Goal: Transaction & Acquisition: Purchase product/service

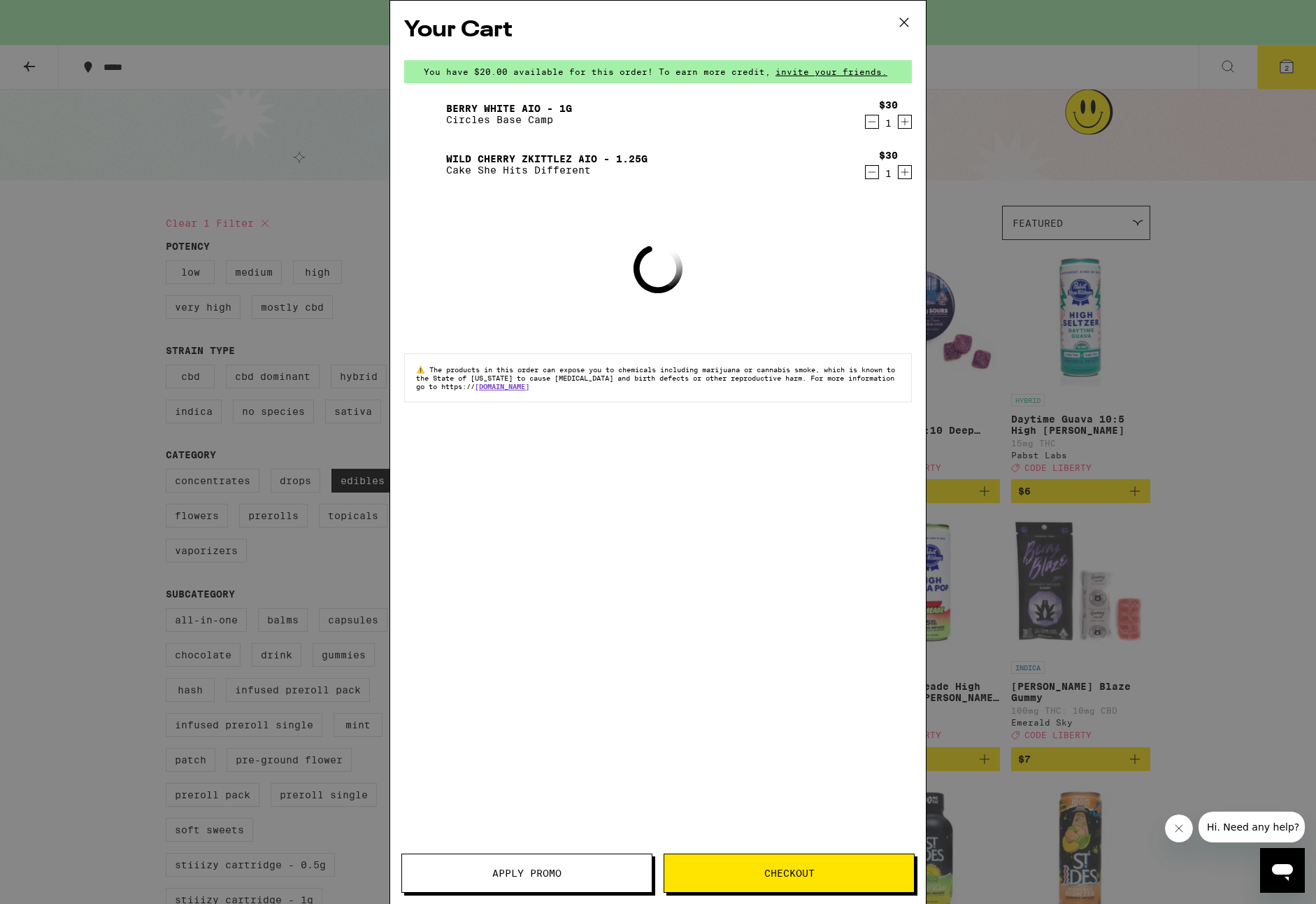
click at [905, 22] on icon at bounding box center [904, 23] width 21 height 21
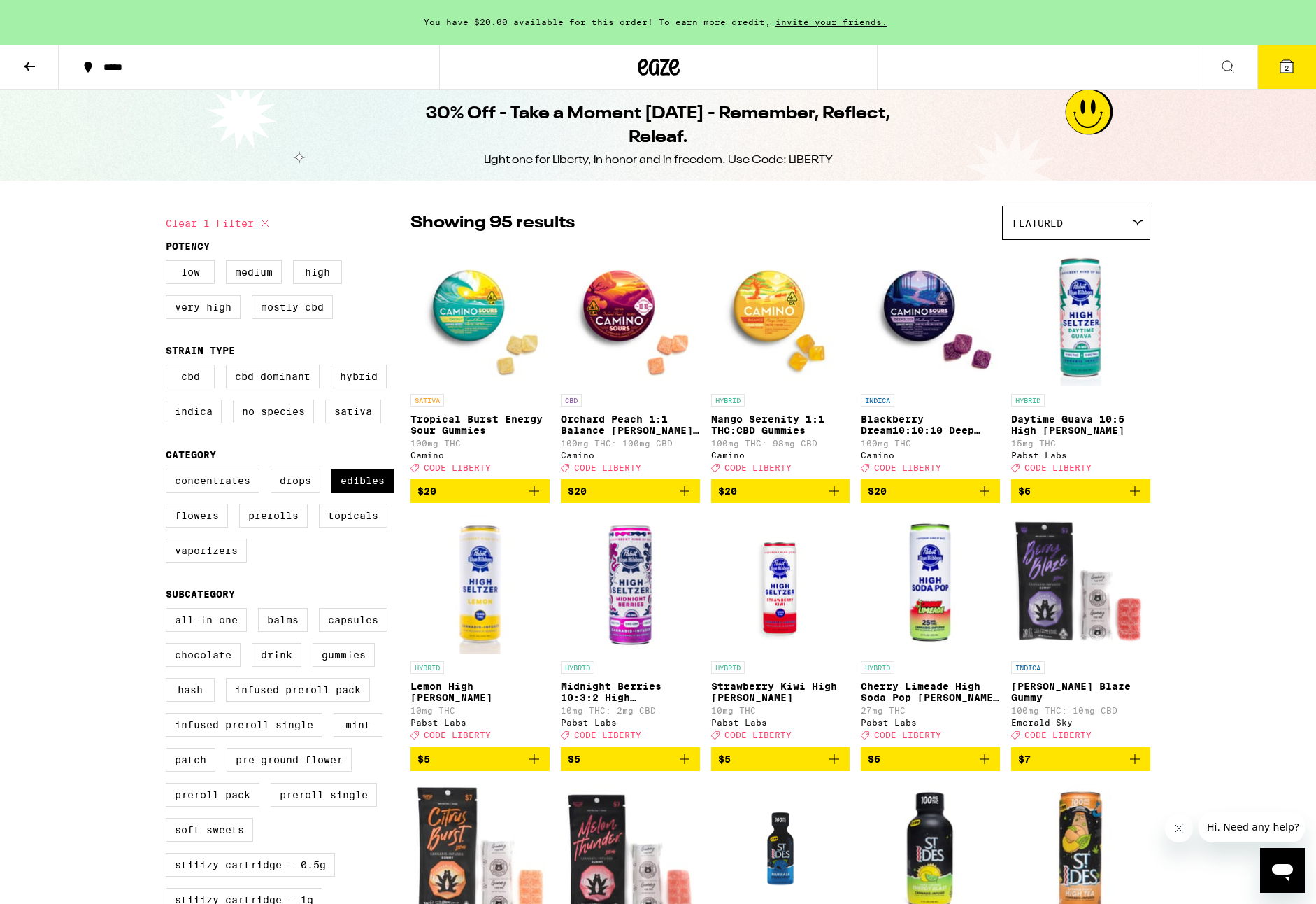
click at [1302, 62] on button "2" at bounding box center [1287, 67] width 59 height 43
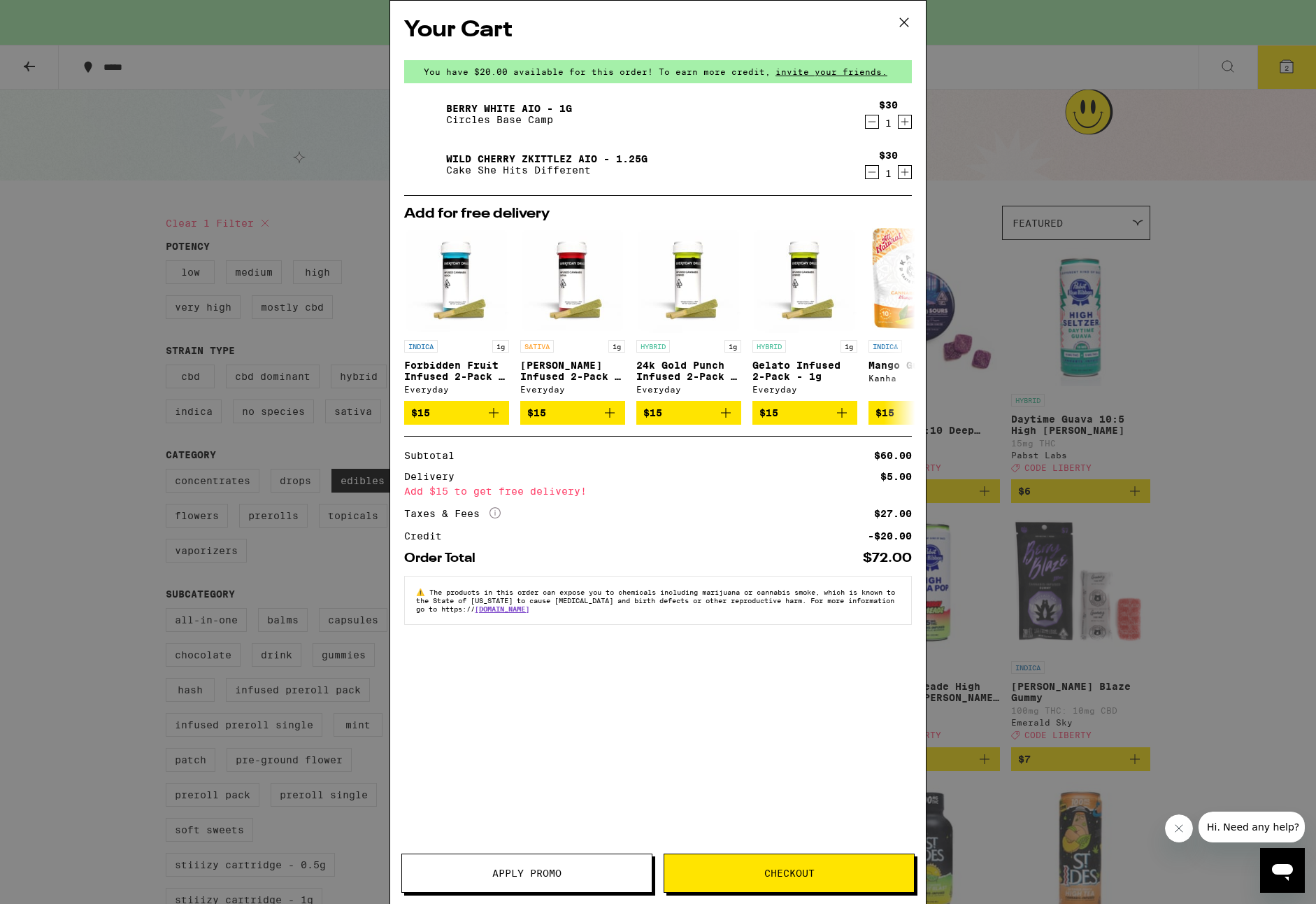
click at [872, 118] on icon "Decrement" at bounding box center [872, 122] width 13 height 17
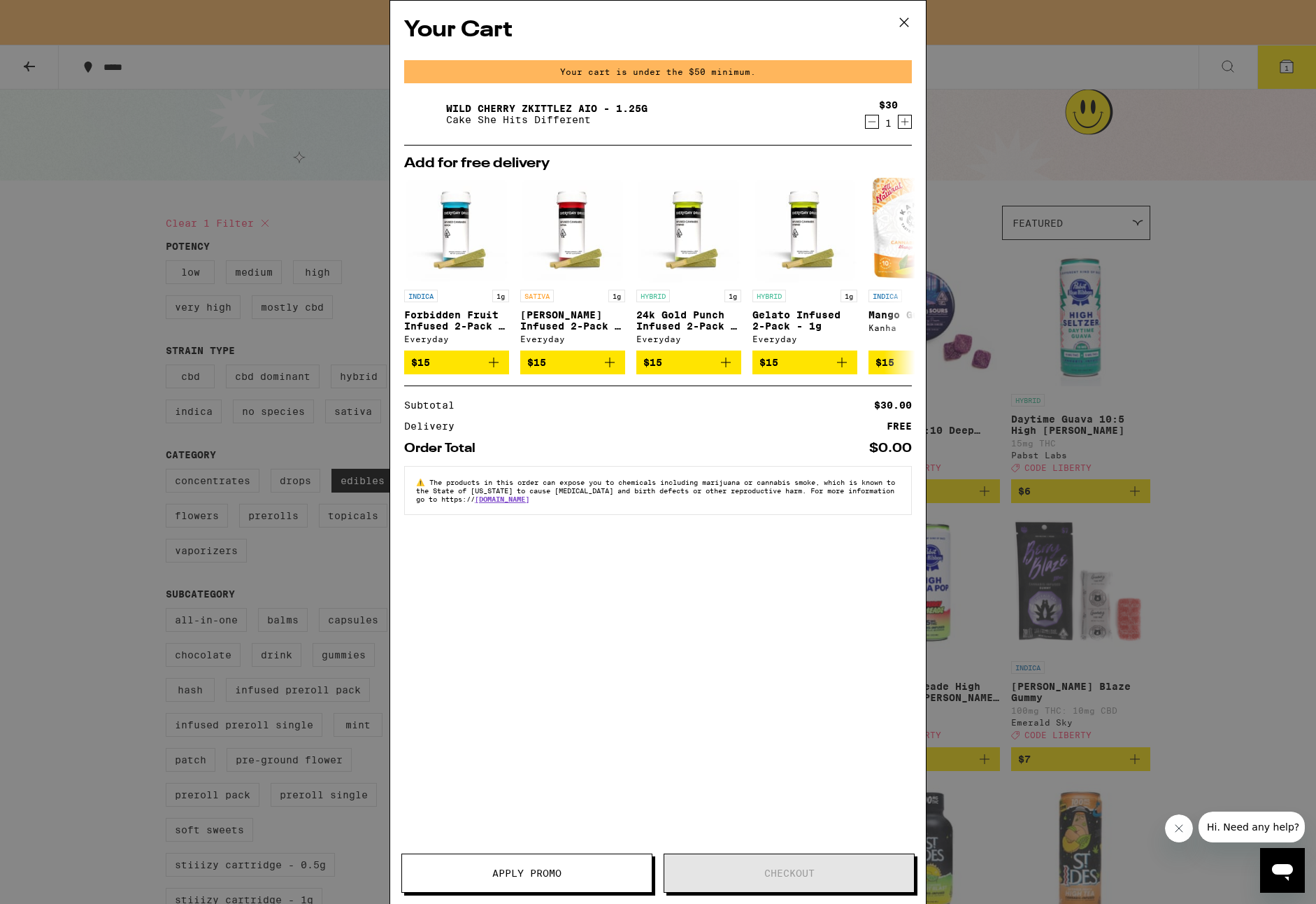
click at [870, 128] on icon "Decrement" at bounding box center [872, 122] width 13 height 17
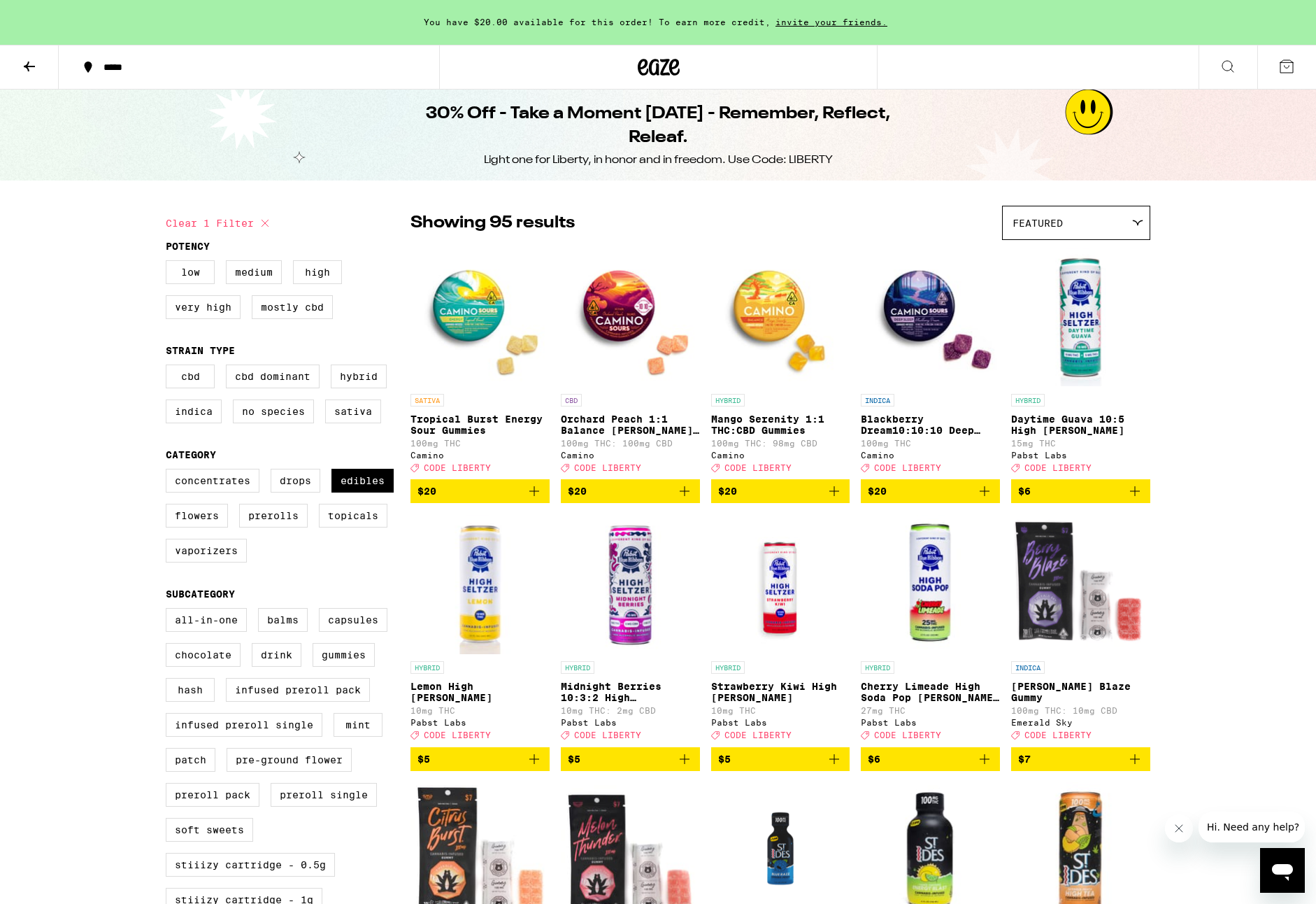
click at [659, 59] on icon at bounding box center [658, 67] width 42 height 25
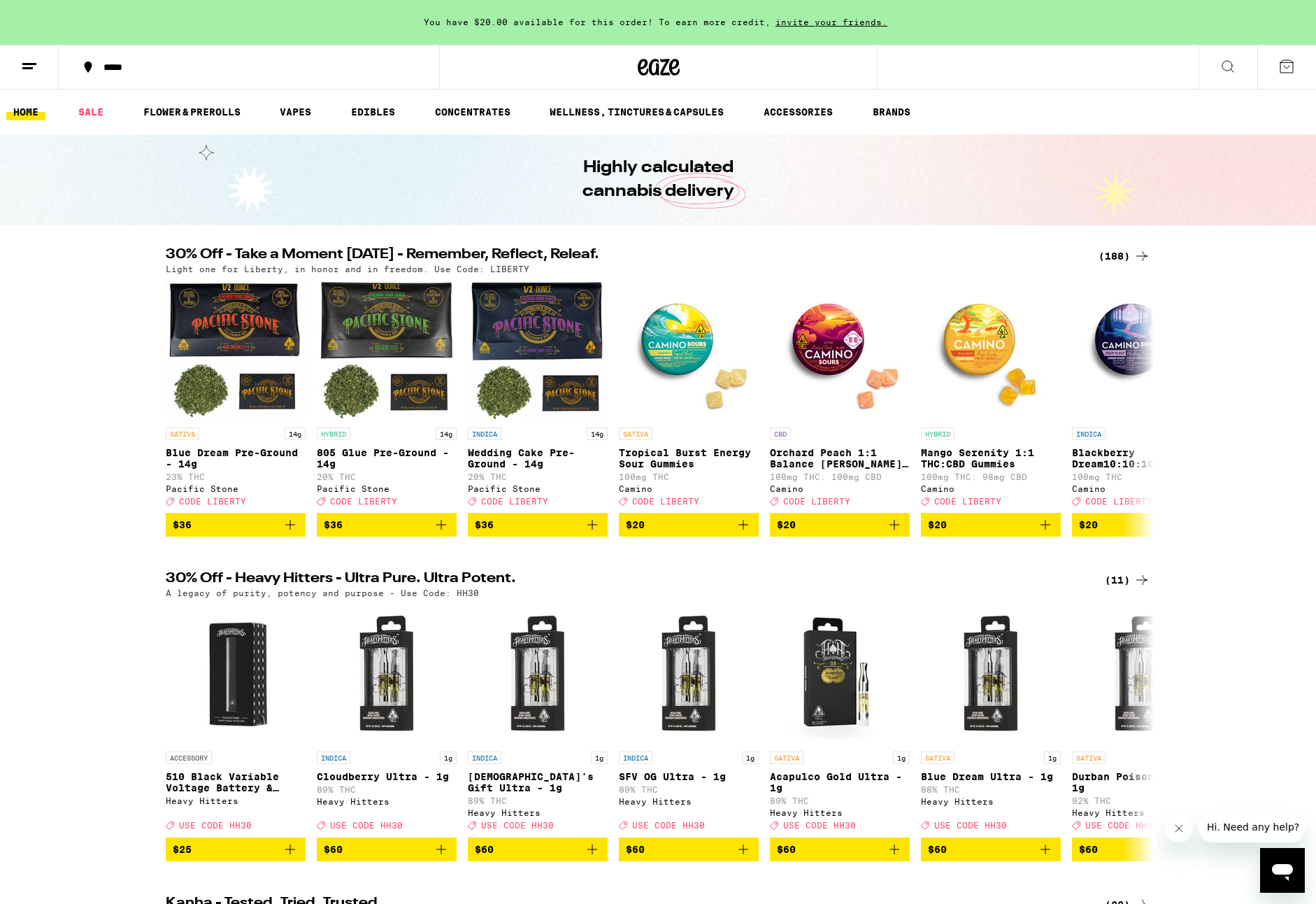
click at [1121, 253] on div "(188)" at bounding box center [1124, 256] width 52 height 17
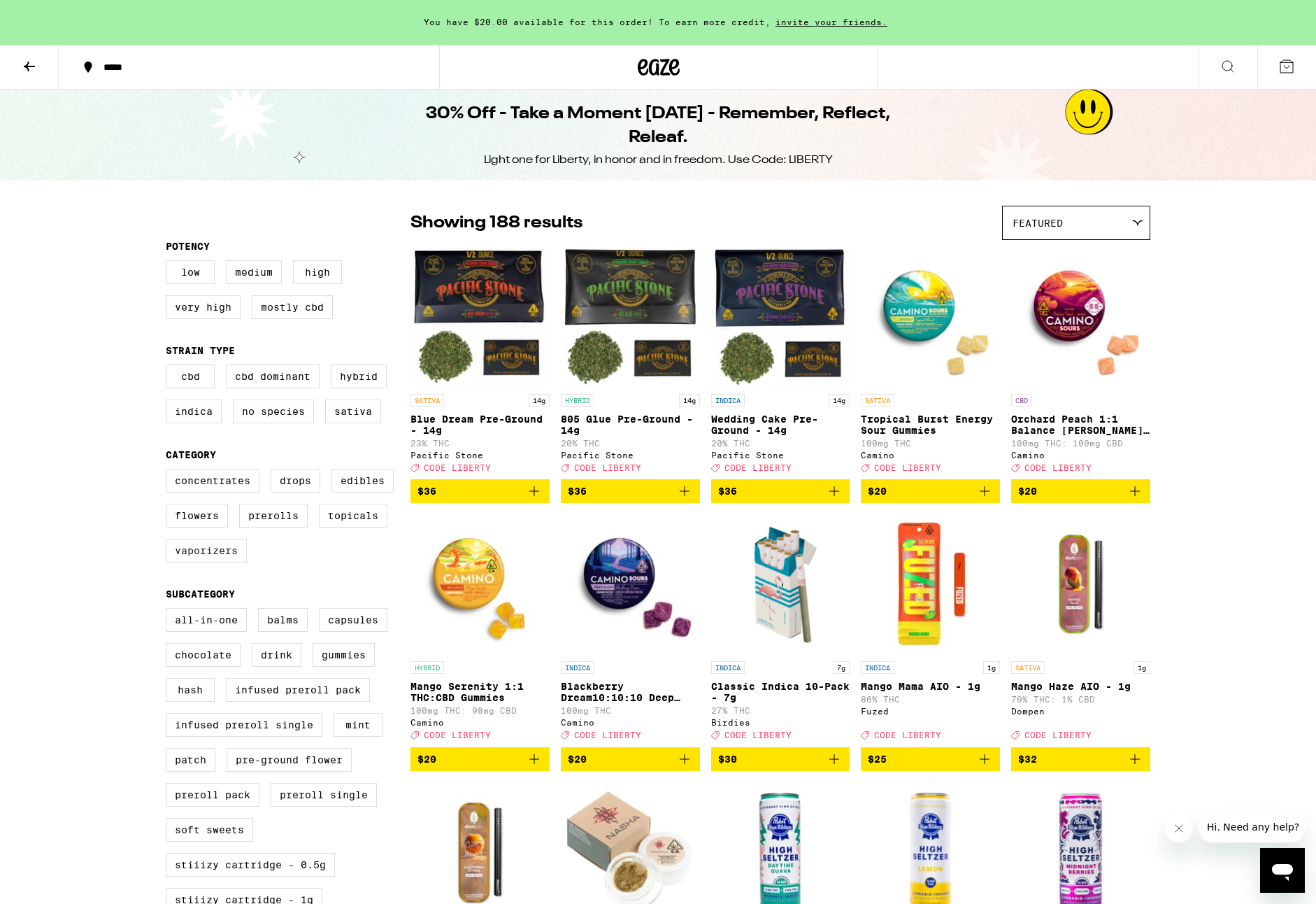
click at [247, 563] on label "Vaporizers" at bounding box center [206, 550] width 81 height 23
click at [169, 472] on input "Vaporizers" at bounding box center [168, 471] width 1 height 1
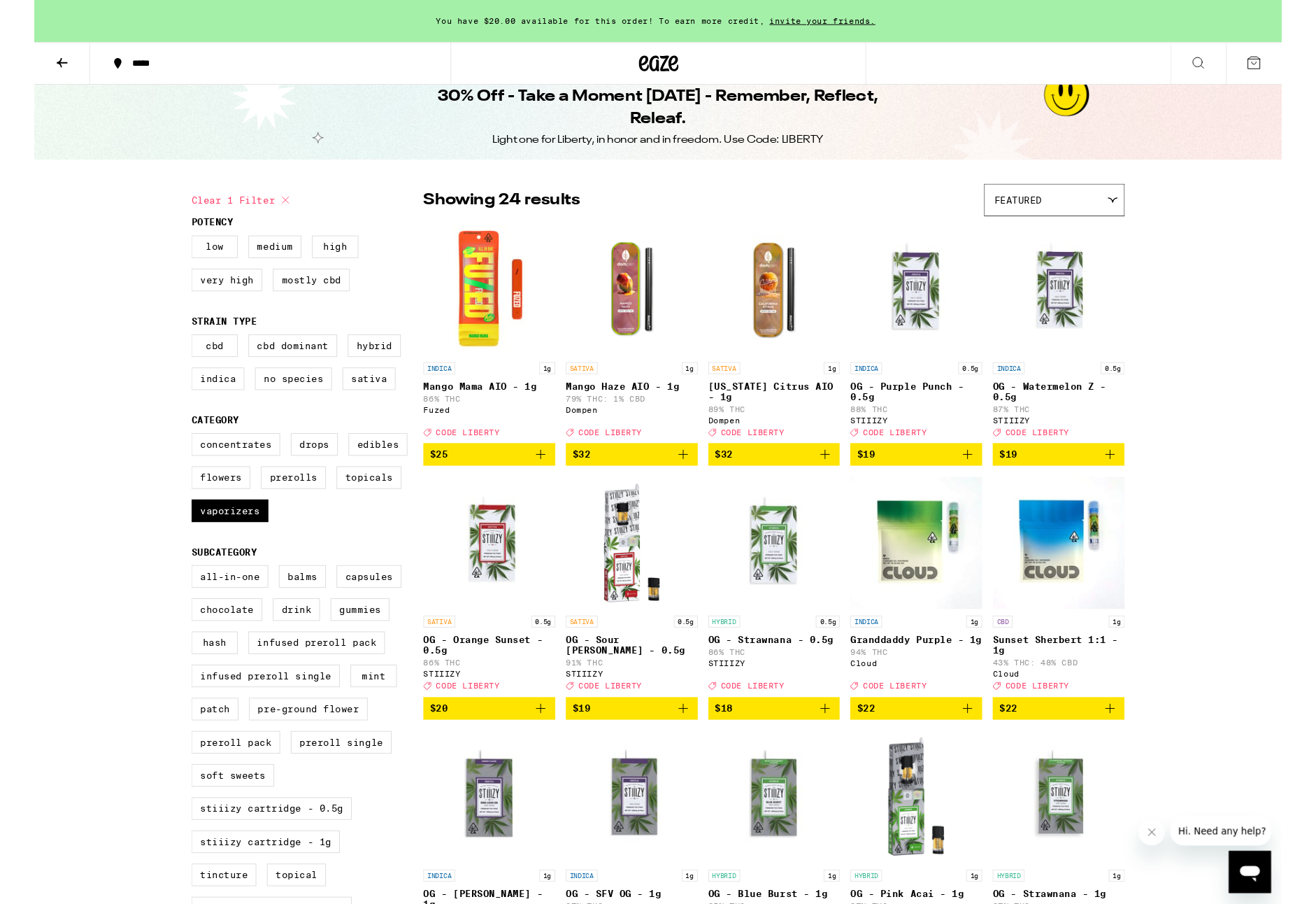
scroll to position [13, 0]
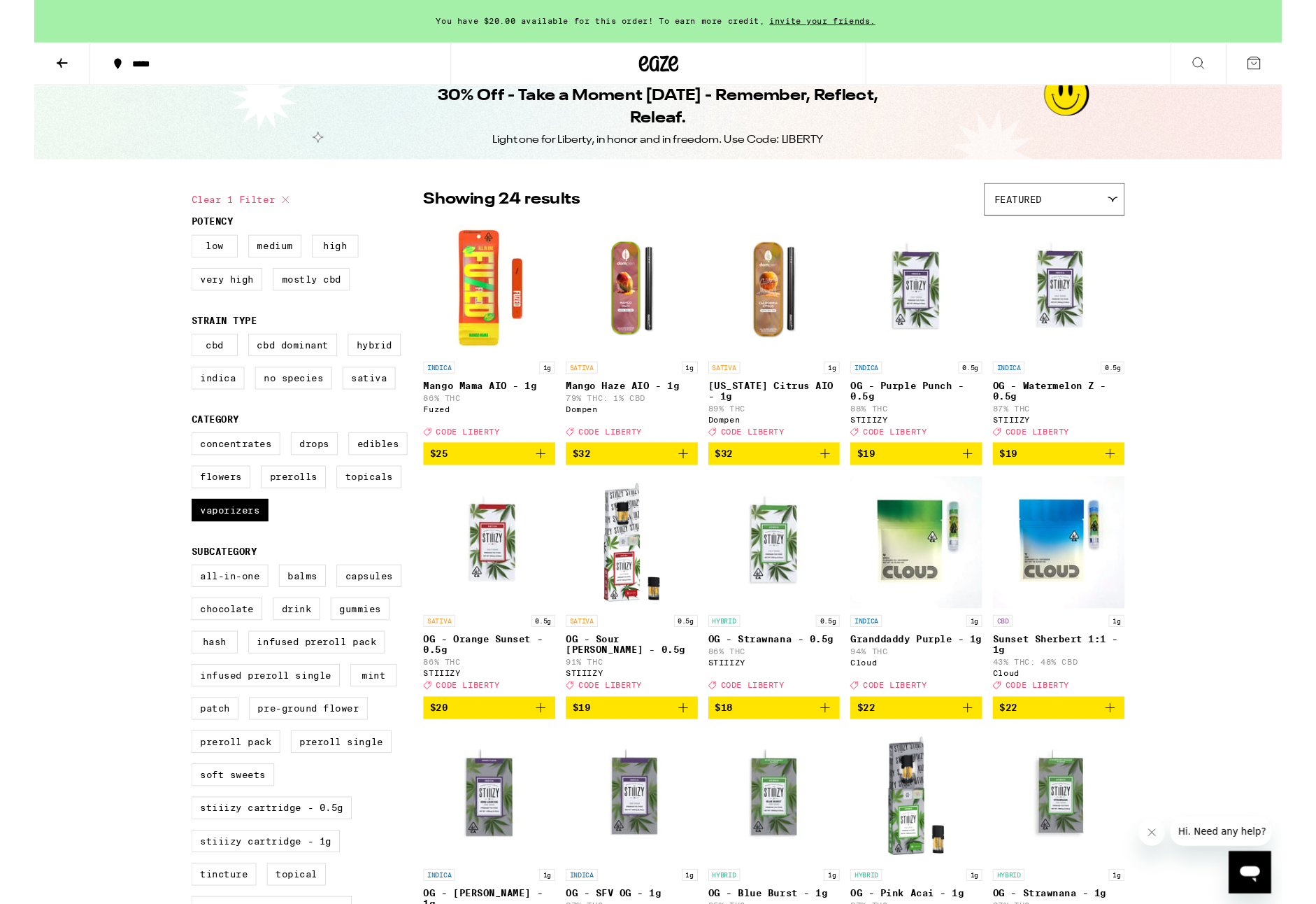
click at [483, 308] on img "Open page for Mango Mama AIO - 1g from Fuzed" at bounding box center [480, 304] width 139 height 140
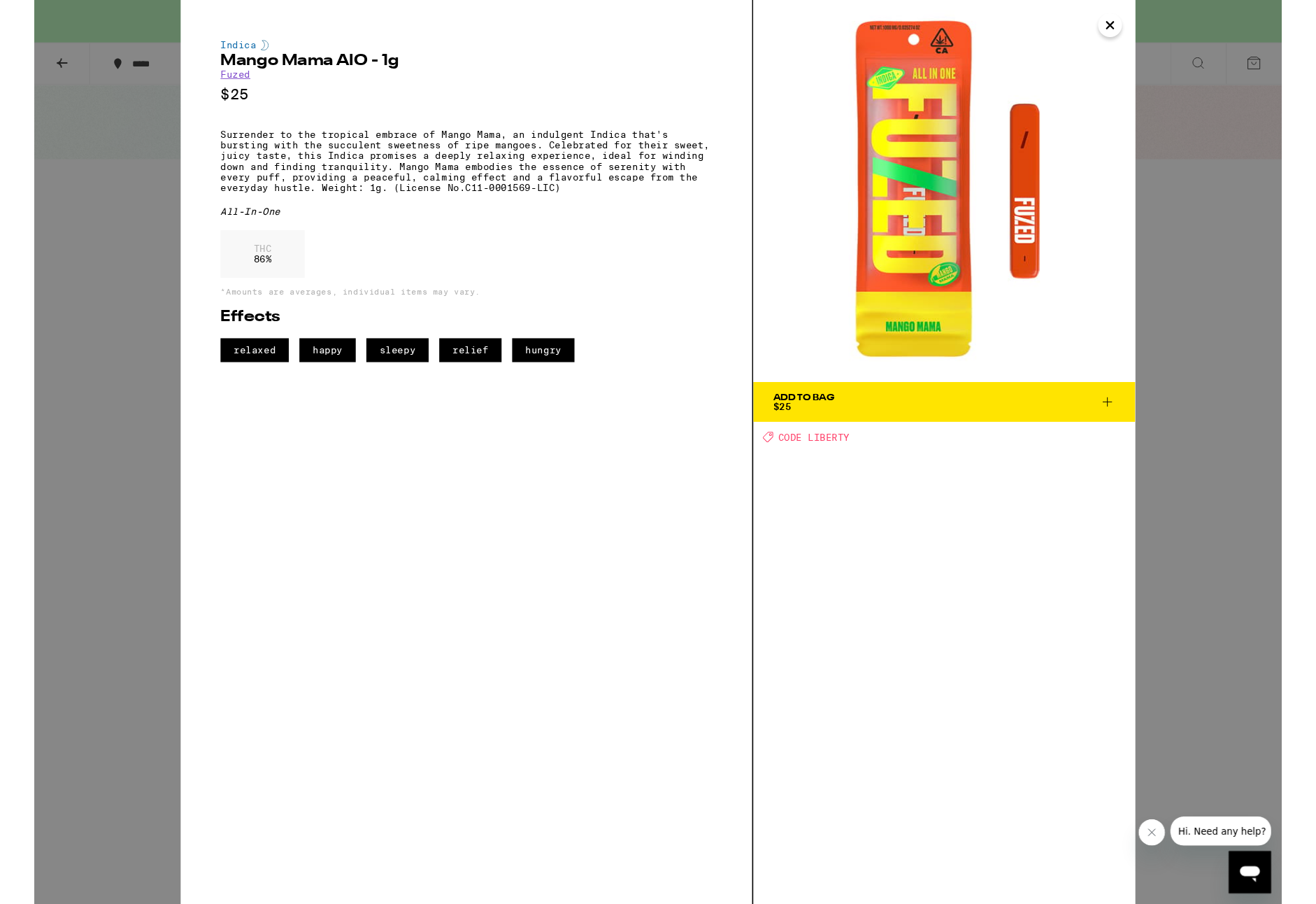
drag, startPoint x: 483, startPoint y: 308, endPoint x: 501, endPoint y: 316, distance: 19.7
click at [483, 300] on div "THC 86 %" at bounding box center [456, 271] width 519 height 58
click at [1211, 218] on div "Indica Mango Mama AIO - 1g Fuzed $25 Surrender to the tropical embrace of Mango…" at bounding box center [658, 477] width 1316 height 954
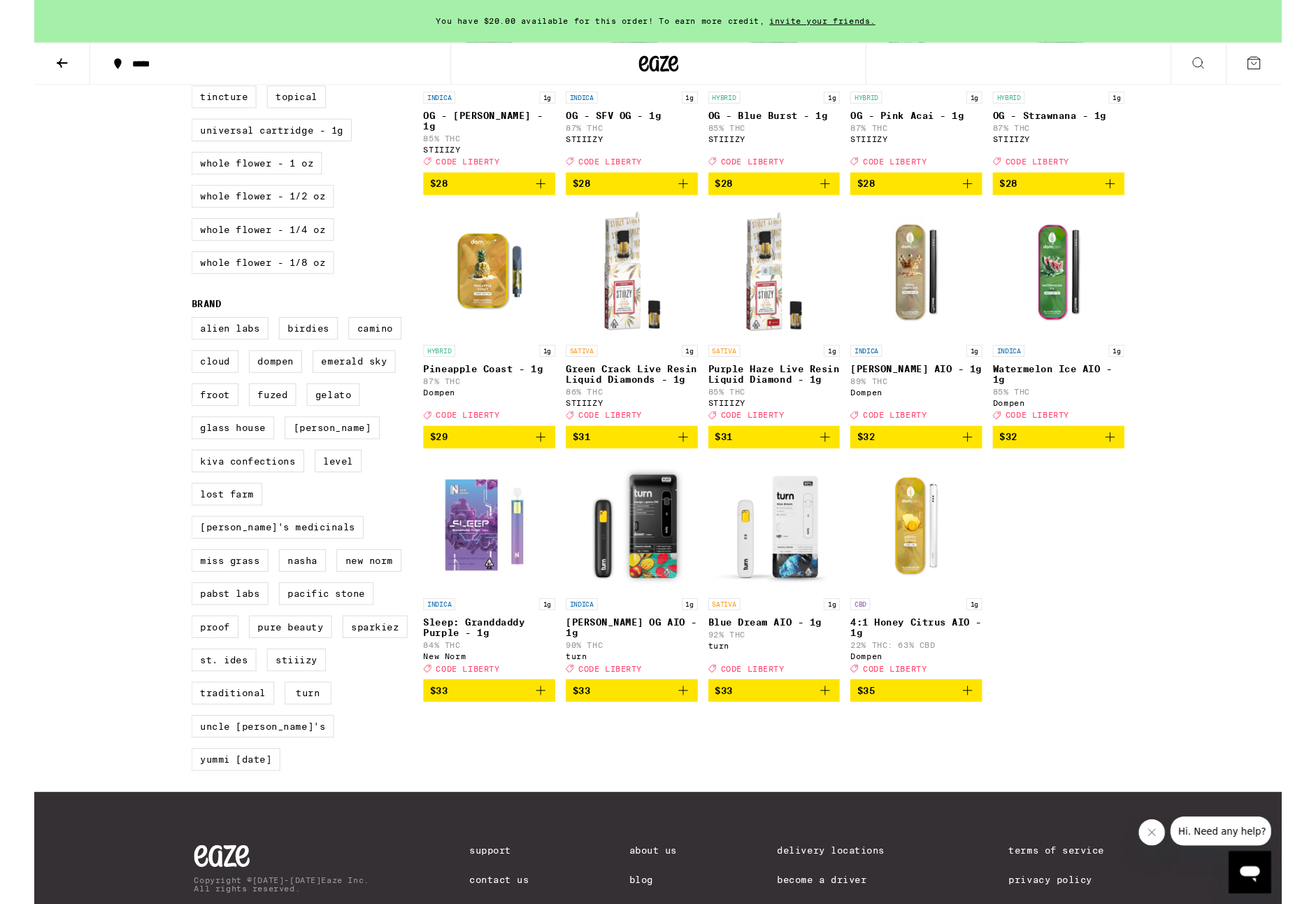
scroll to position [838, 0]
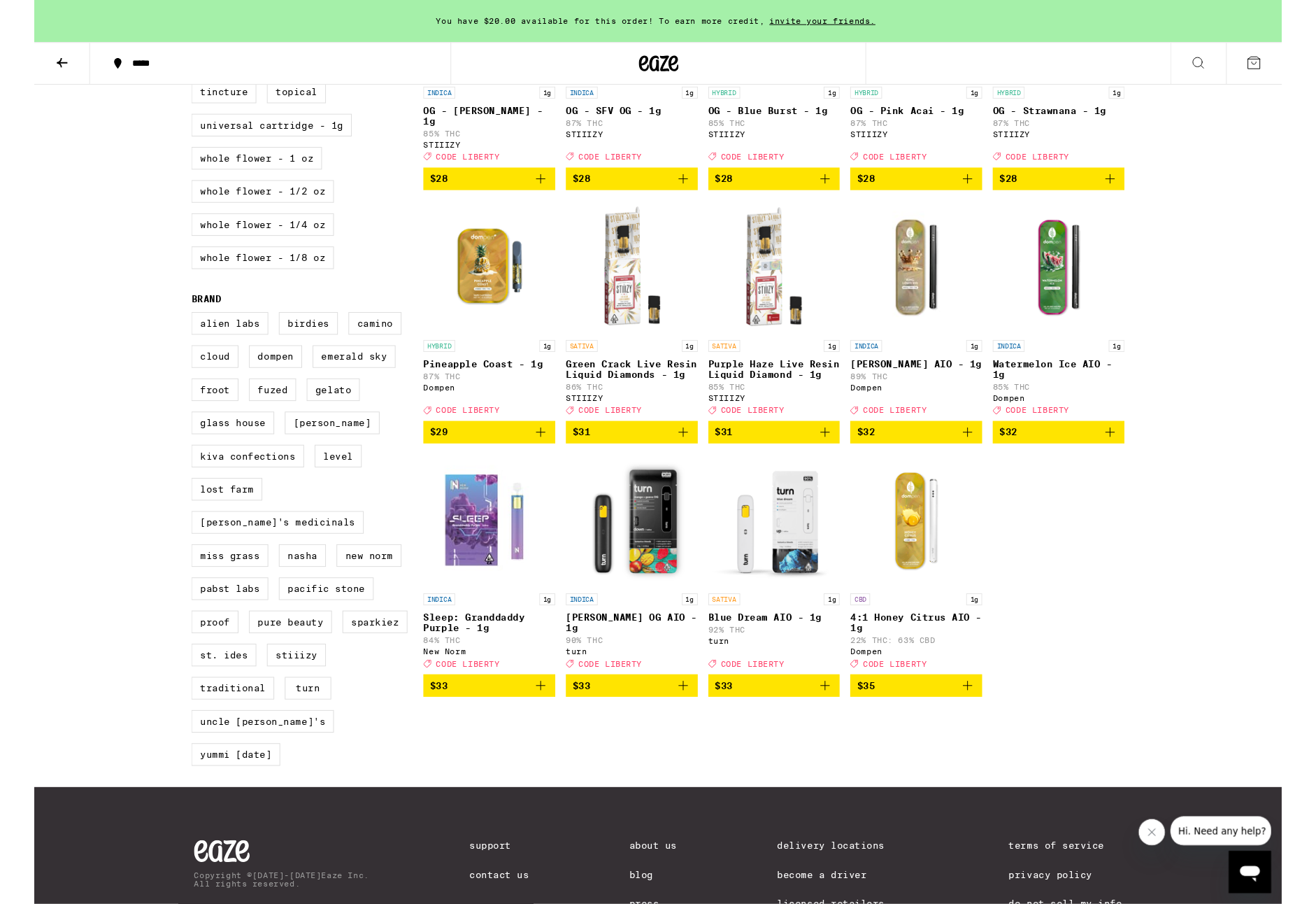
click at [839, 732] on icon "Add to bag" at bounding box center [835, 723] width 17 height 17
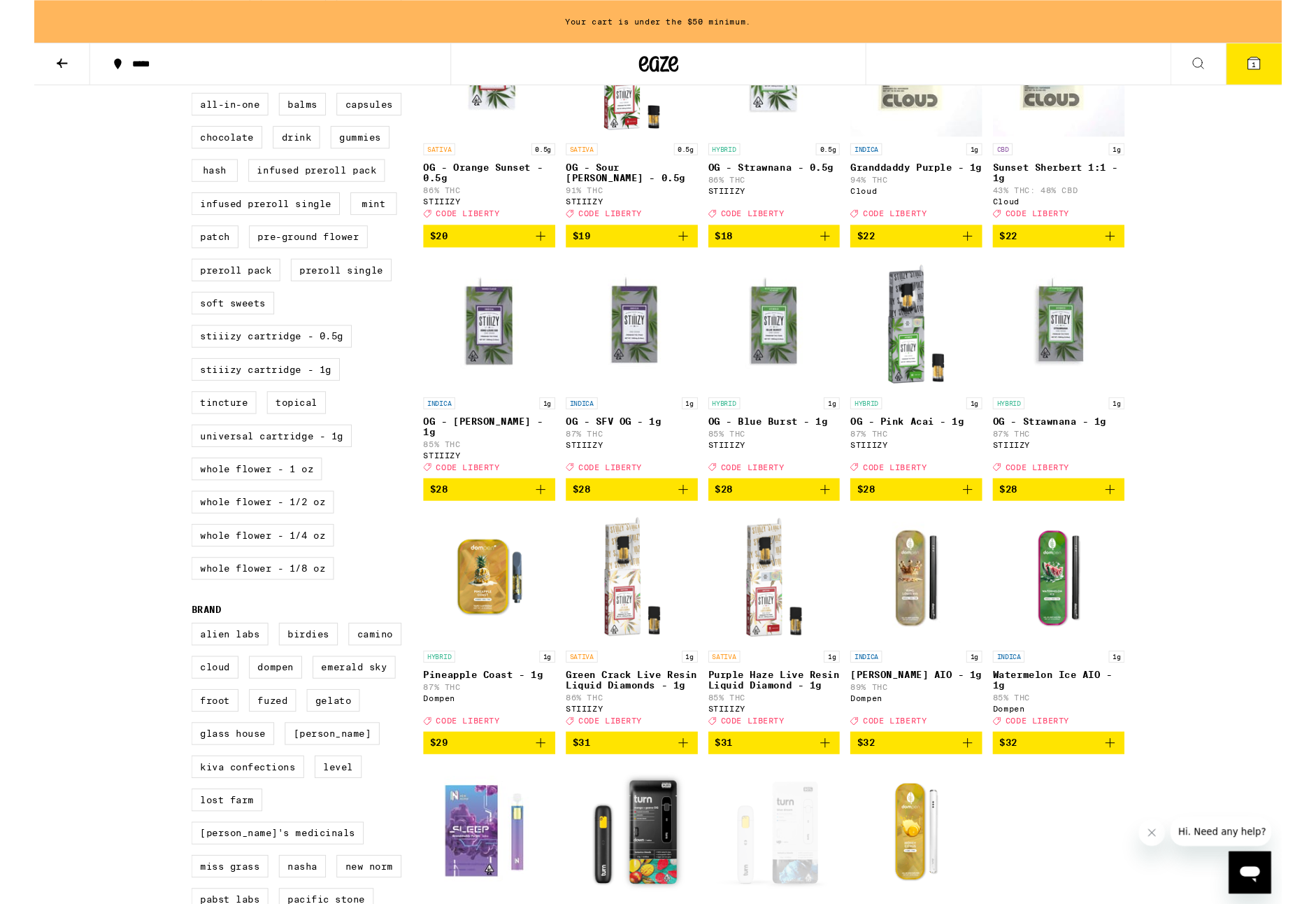
scroll to position [508, 0]
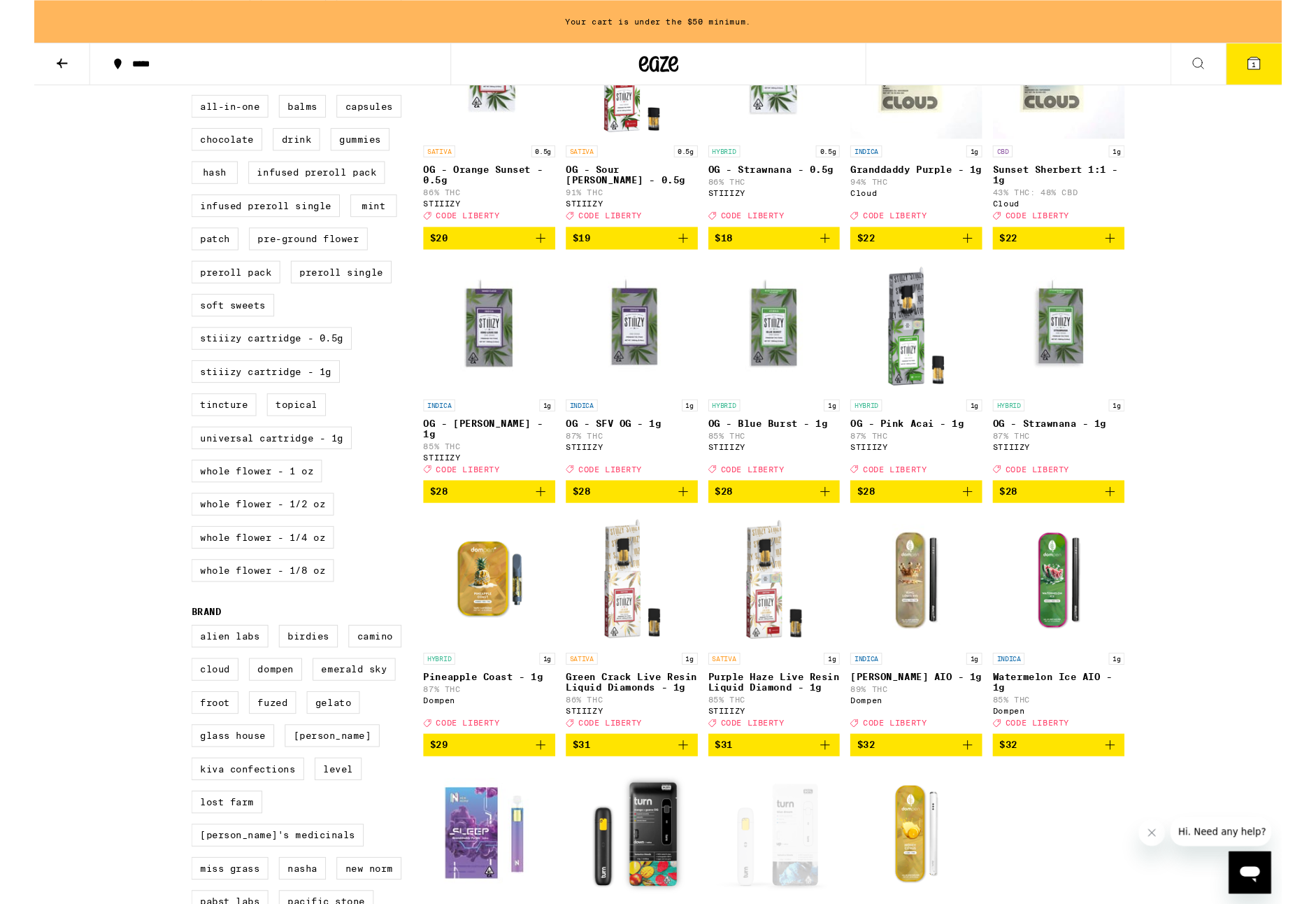
click at [983, 791] on icon "Add to bag" at bounding box center [985, 786] width 10 height 10
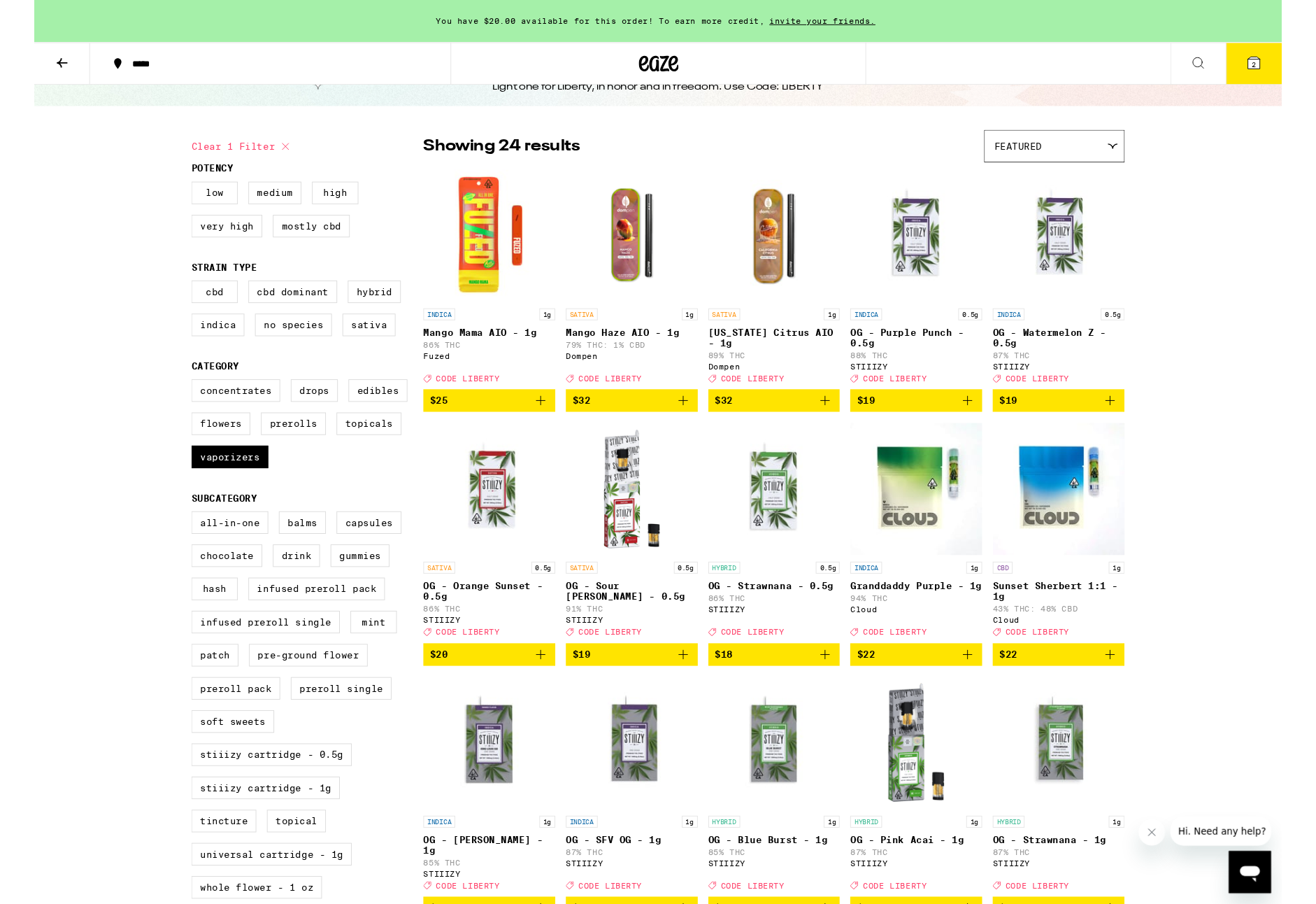
scroll to position [0, 0]
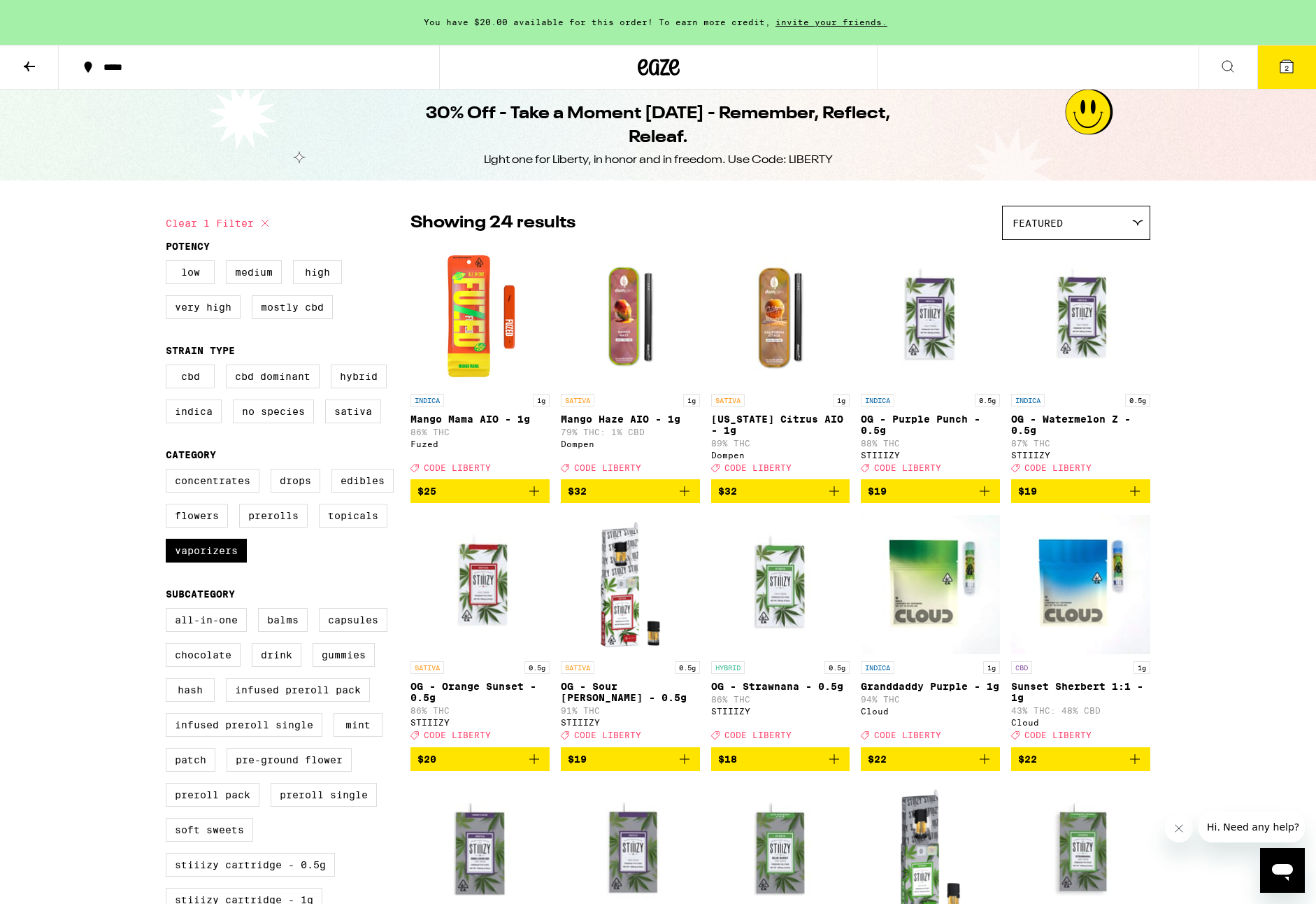
click at [270, 225] on icon at bounding box center [265, 223] width 17 height 17
checkbox input "false"
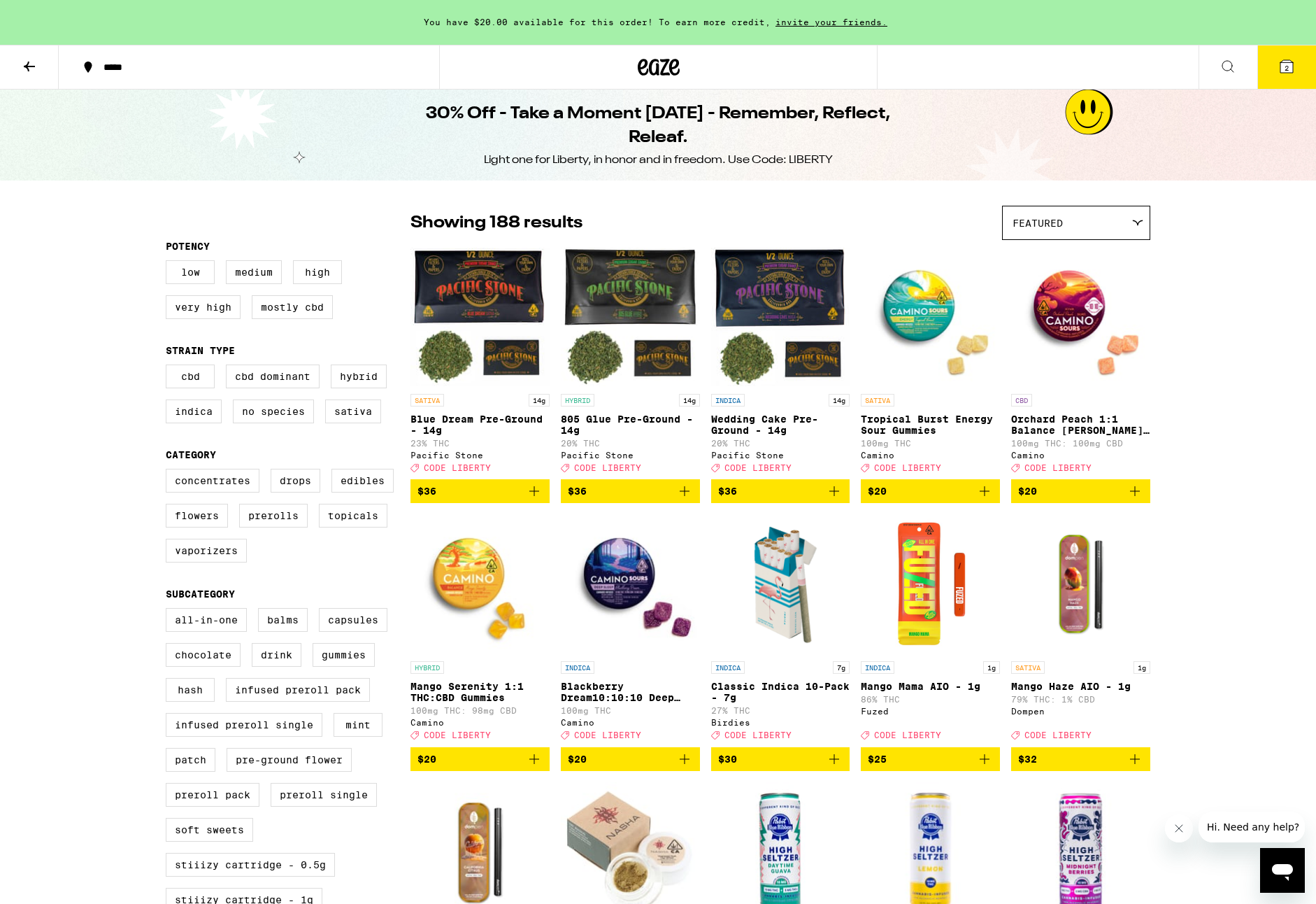
click at [141, 69] on div "*****" at bounding box center [257, 68] width 322 height 11
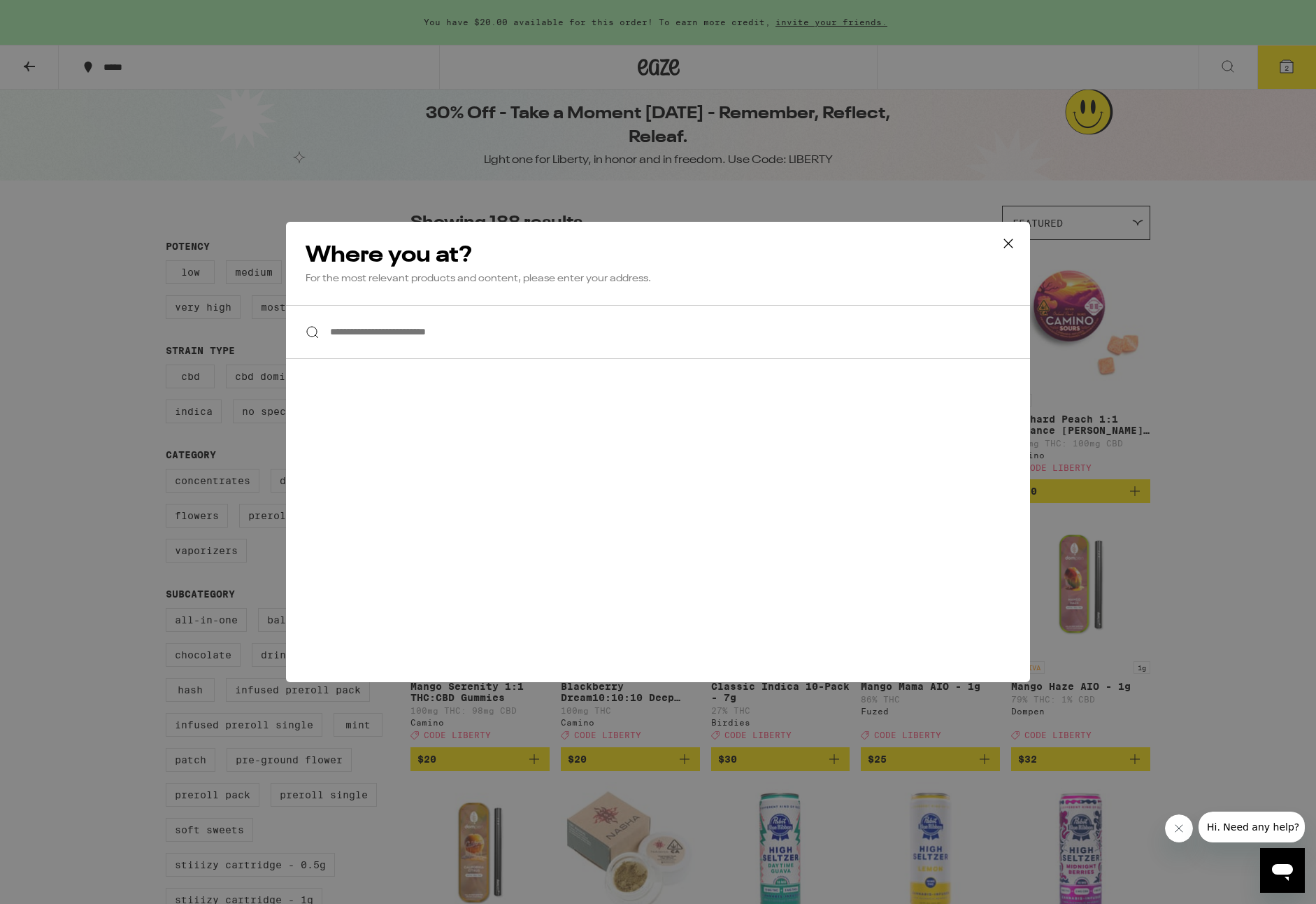
click at [445, 340] on input "**********" at bounding box center [658, 332] width 744 height 54
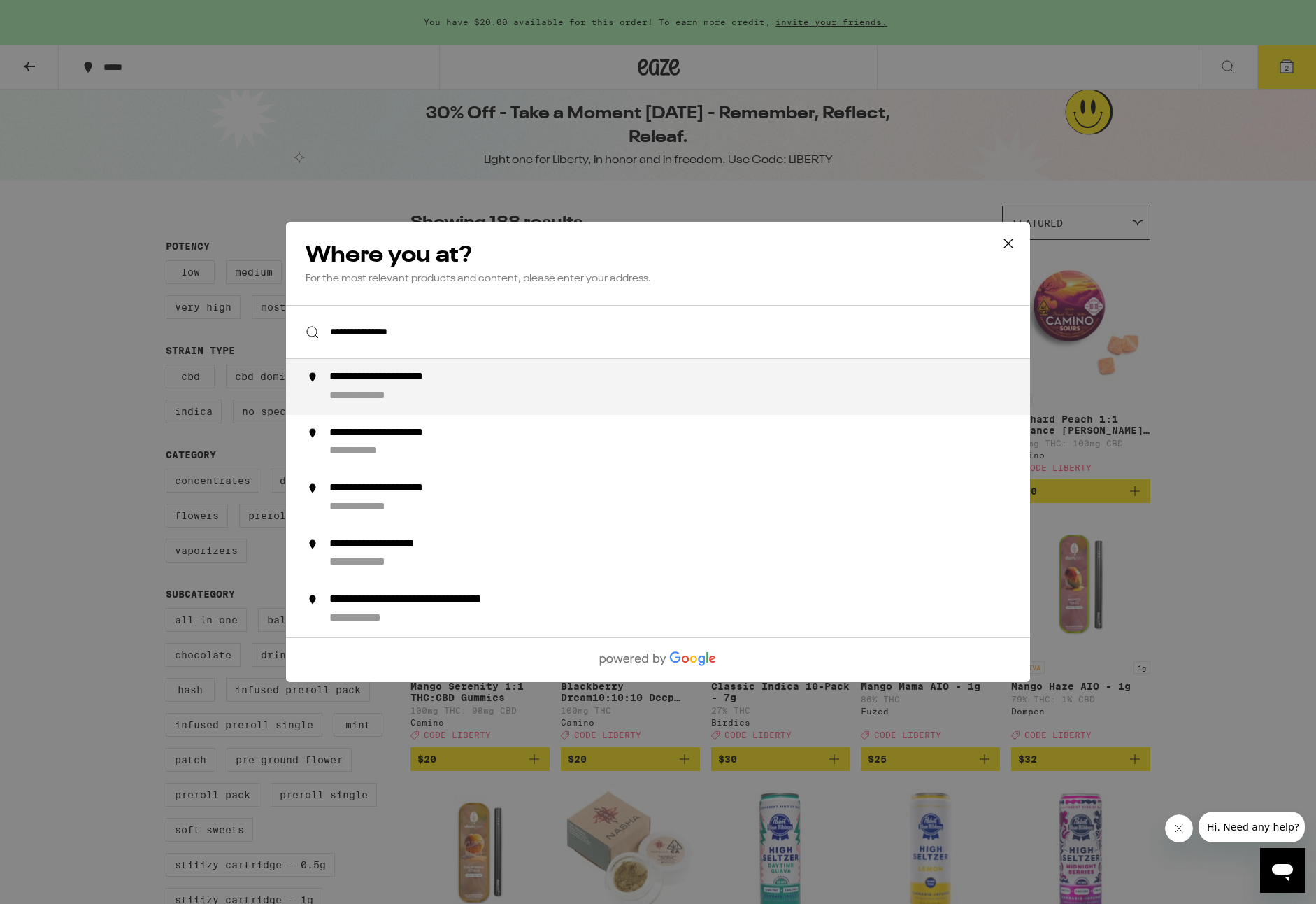
type input "**********"
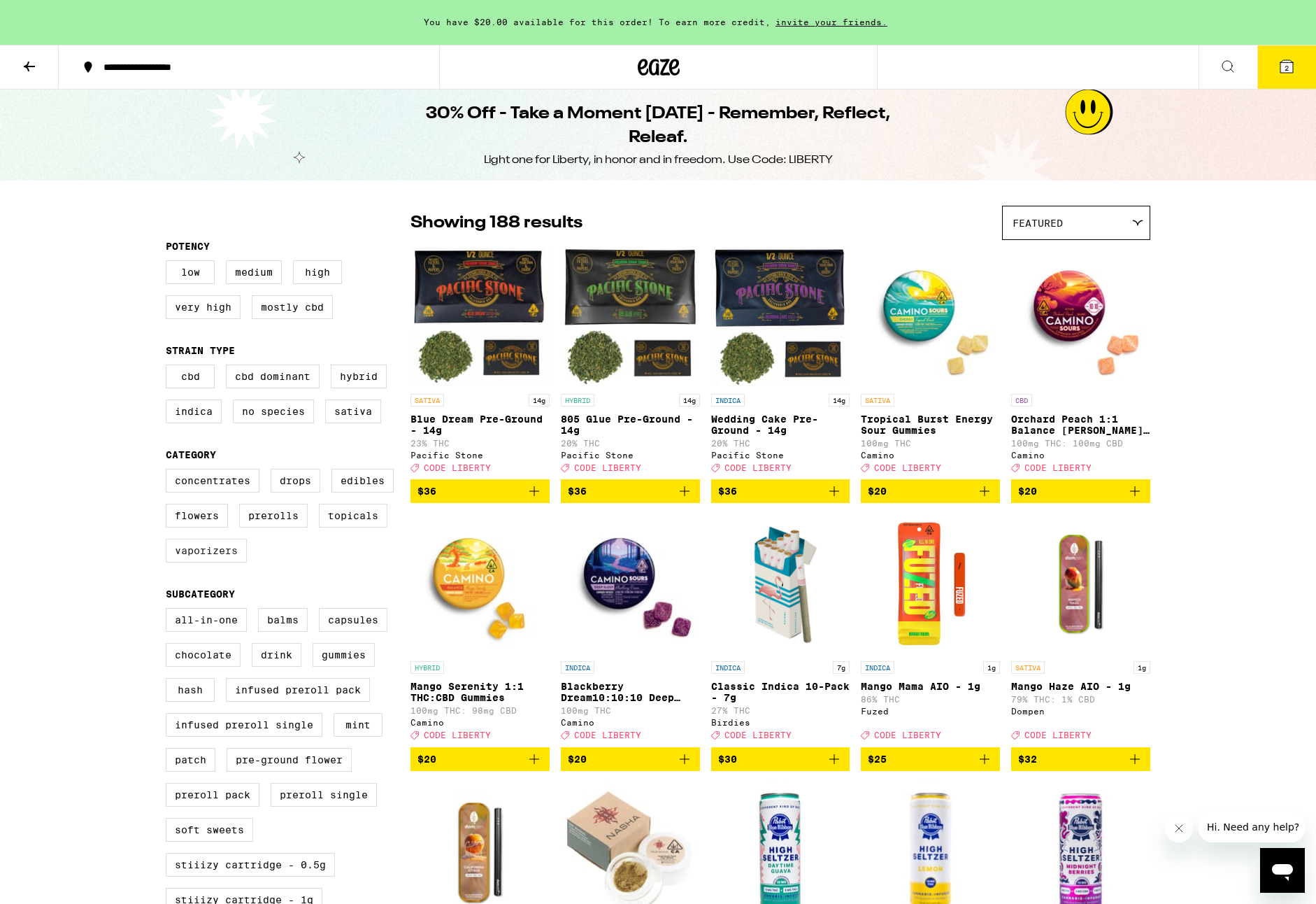
click at [247, 563] on label "Vaporizers" at bounding box center [206, 550] width 81 height 23
click at [169, 472] on input "Vaporizers" at bounding box center [168, 471] width 1 height 1
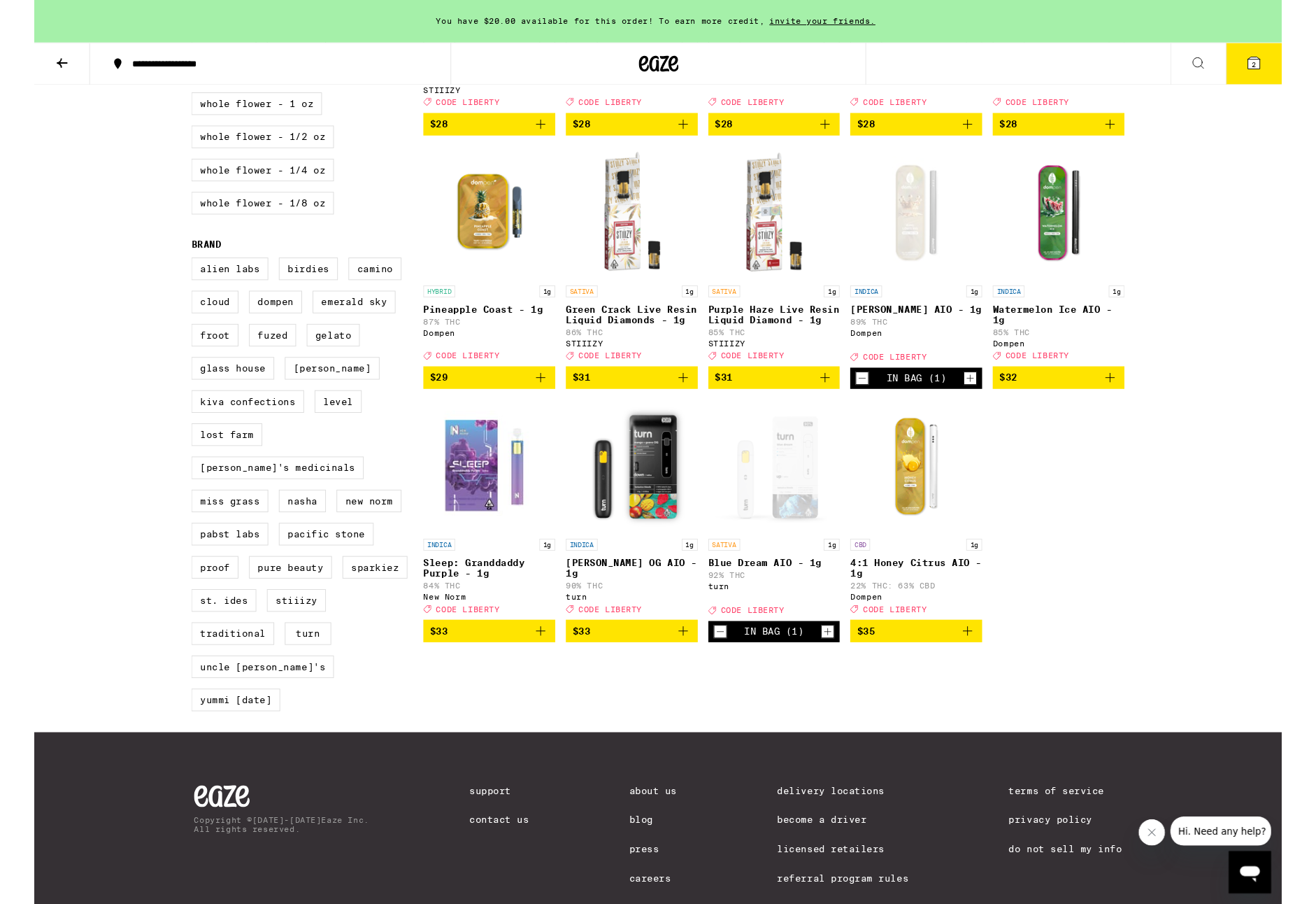
scroll to position [900, 0]
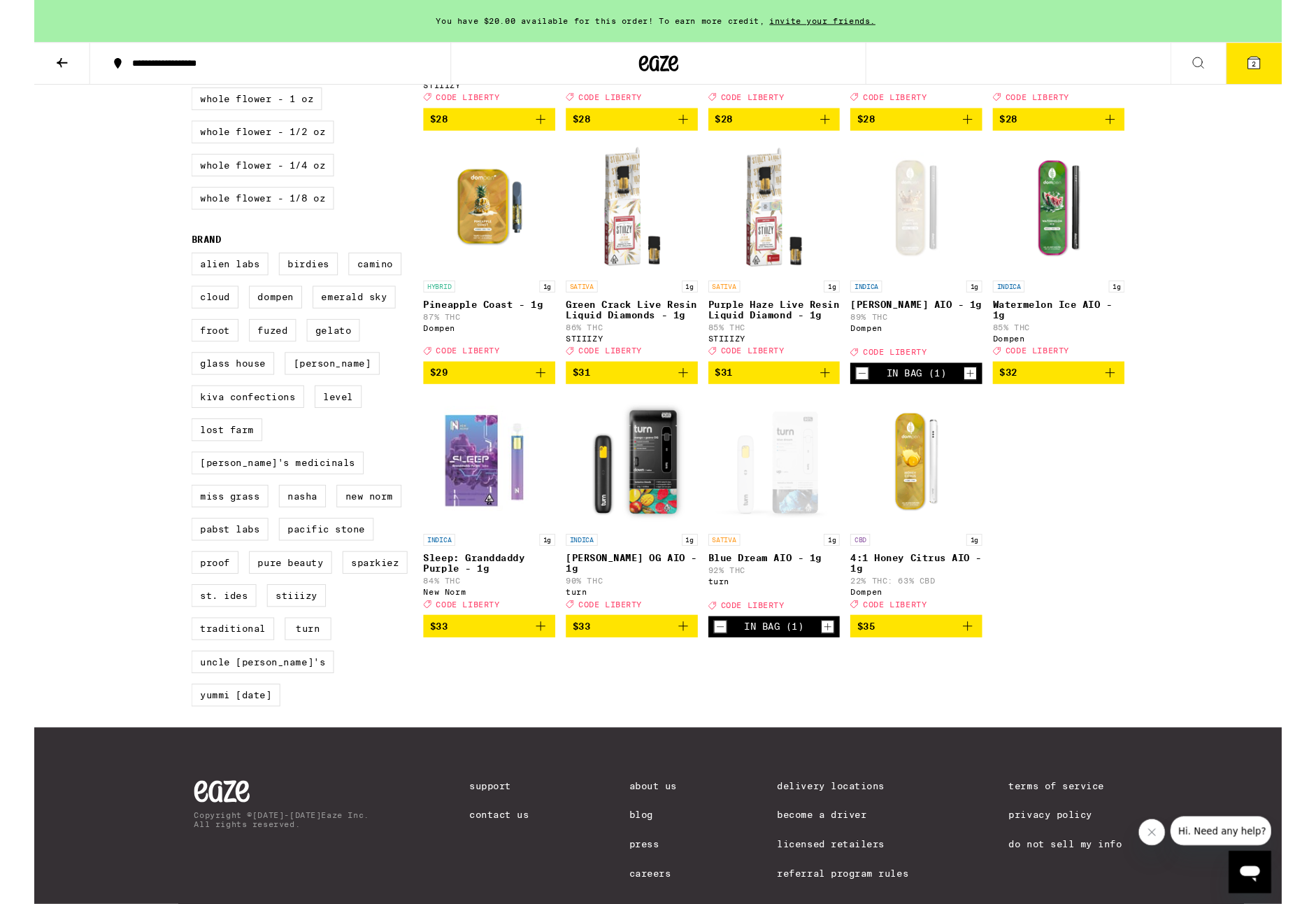
click at [729, 556] on div "Open page for Blue Dream AIO - 1g from turn" at bounding box center [781, 486] width 139 height 140
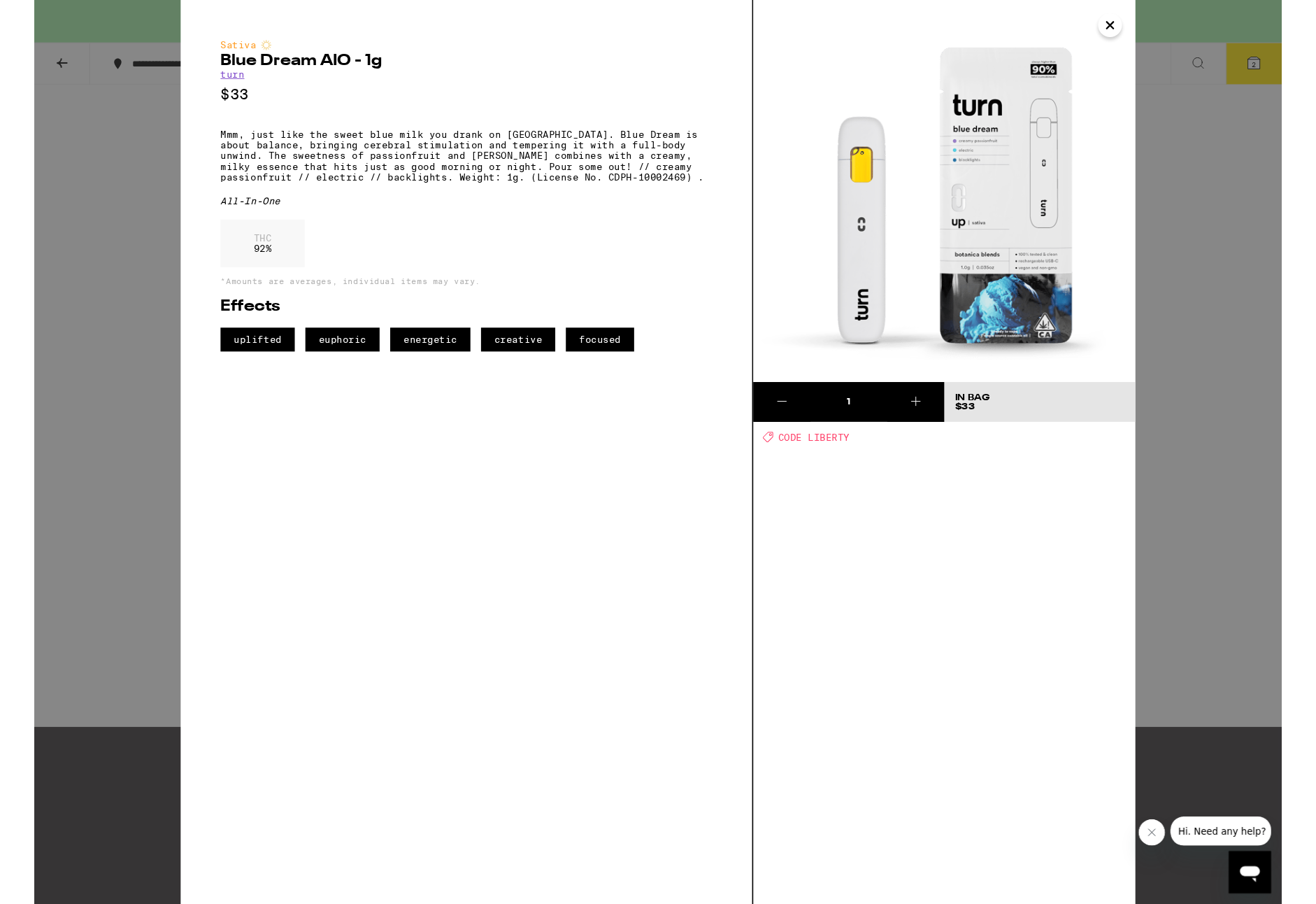
click at [1315, 324] on div "Sativa Blue Dream AIO - 1g turn $33 Mmm, just like the sweet blue milk you dran…" at bounding box center [658, 477] width 1316 height 954
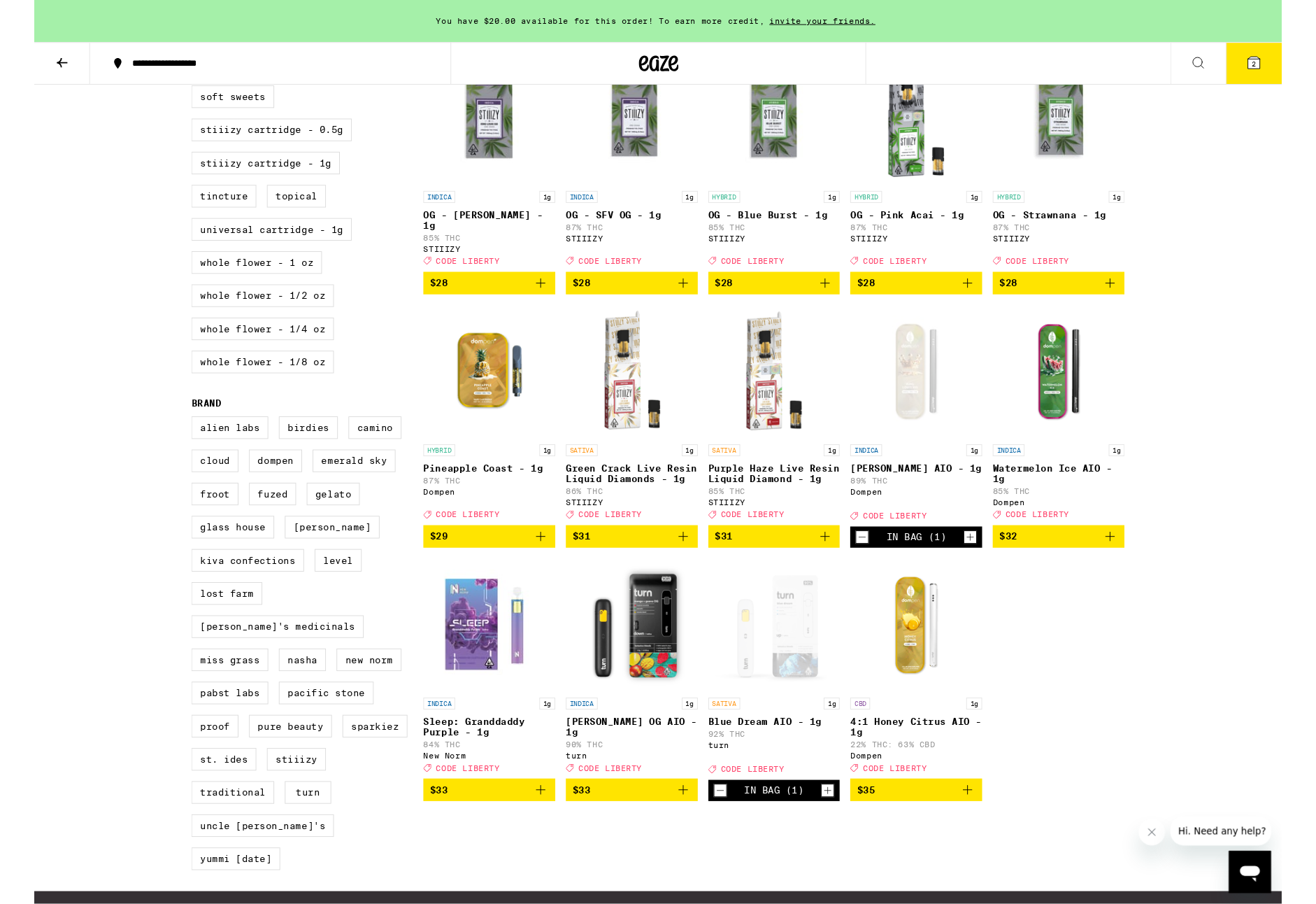
scroll to position [737, 0]
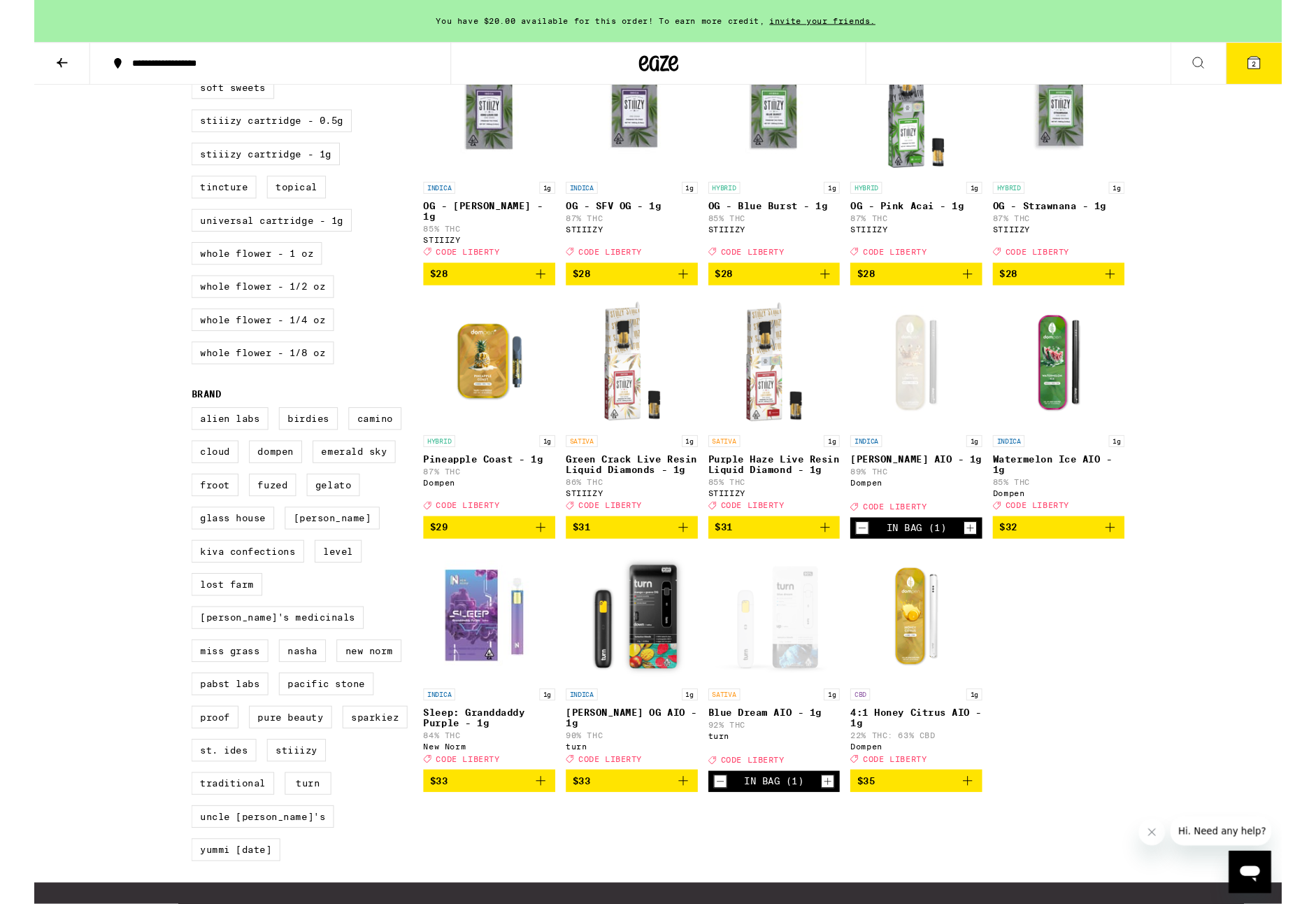
click at [527, 833] on icon "Add to bag" at bounding box center [535, 824] width 17 height 17
click at [1288, 58] on icon at bounding box center [1287, 67] width 17 height 17
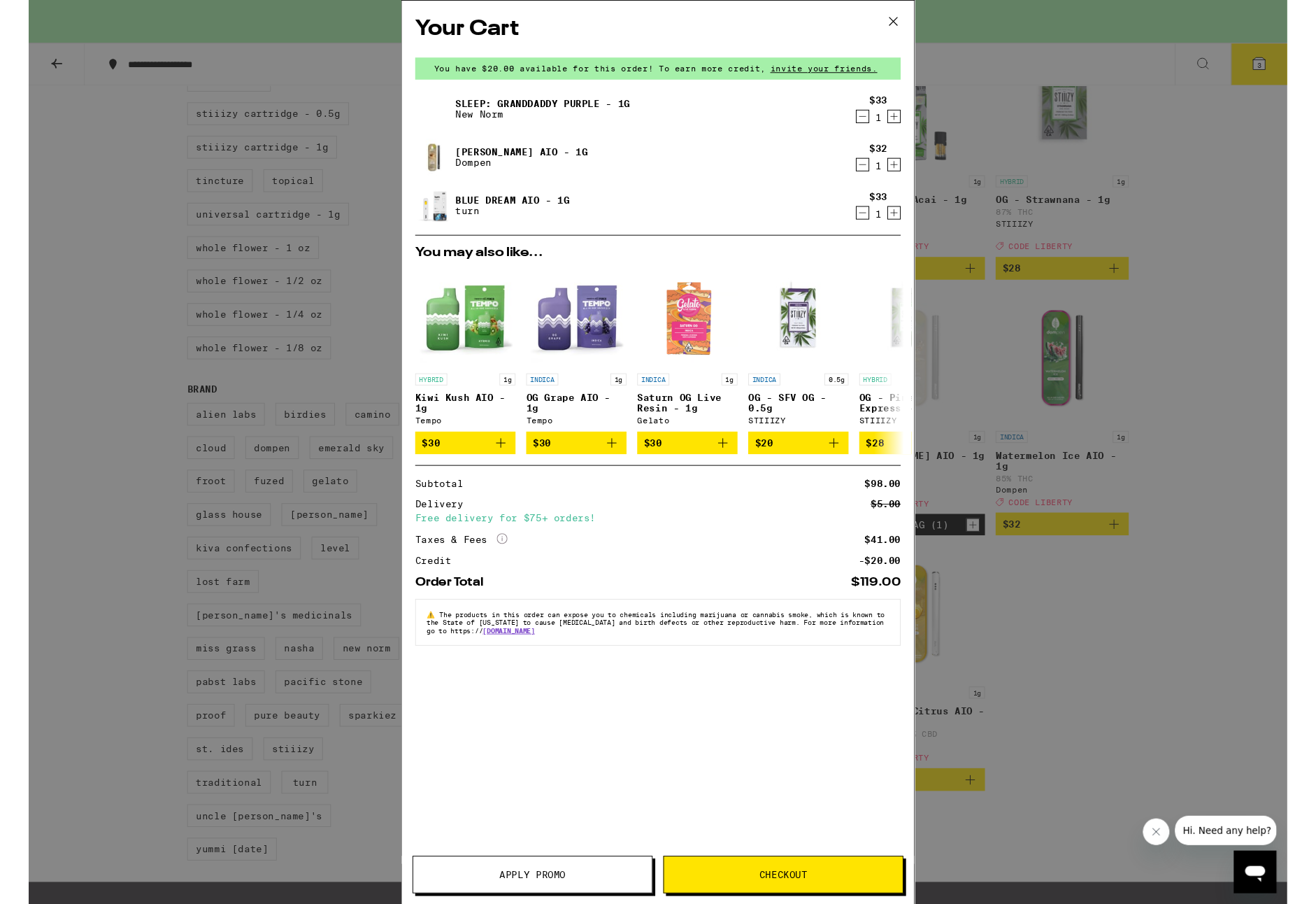
scroll to position [738, 0]
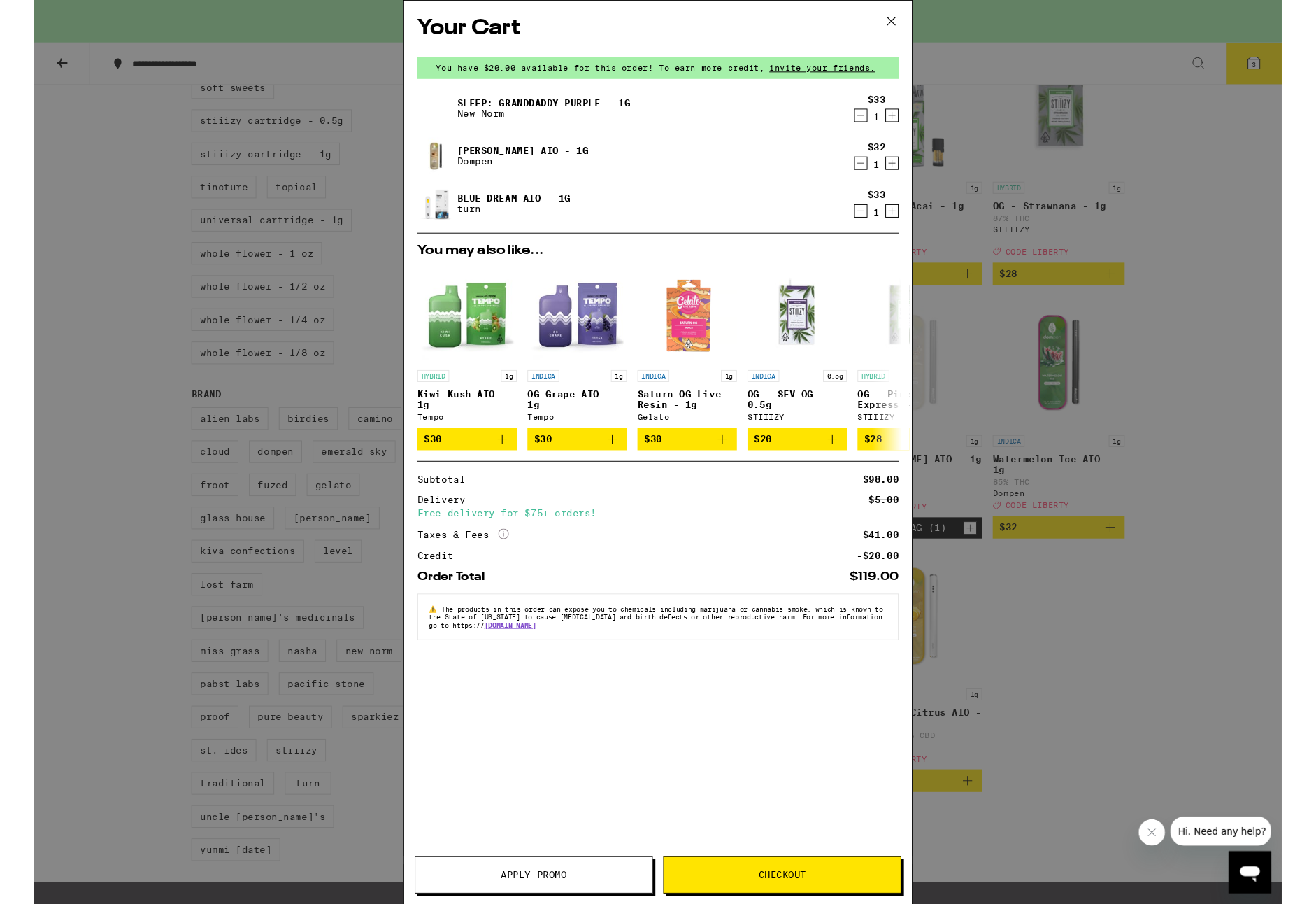
click at [1095, 313] on div "Your Cart You have $20.00 available for this order! To earn more credit, invite…" at bounding box center [658, 477] width 1316 height 954
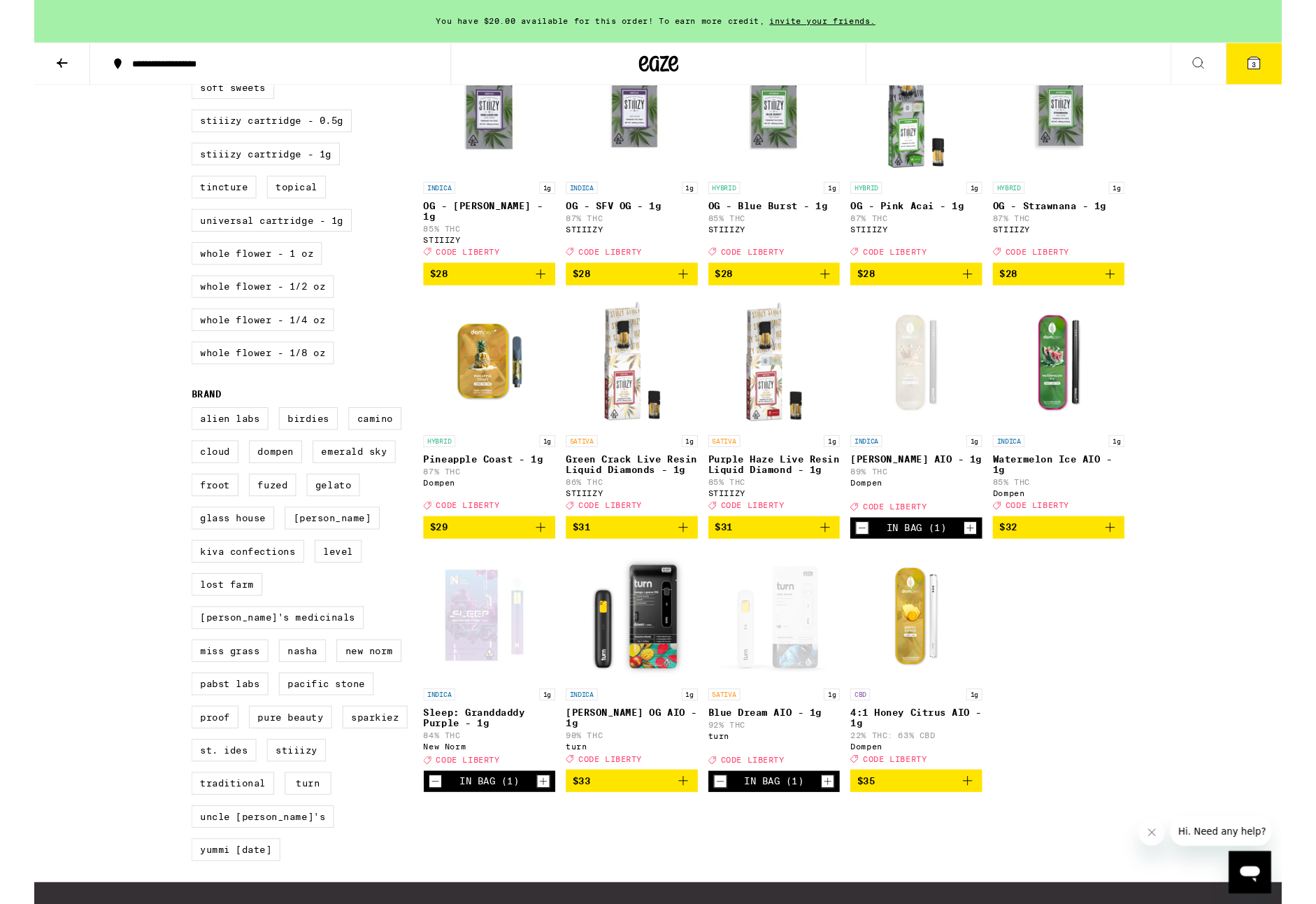
click at [1283, 74] on icon at bounding box center [1287, 67] width 17 height 17
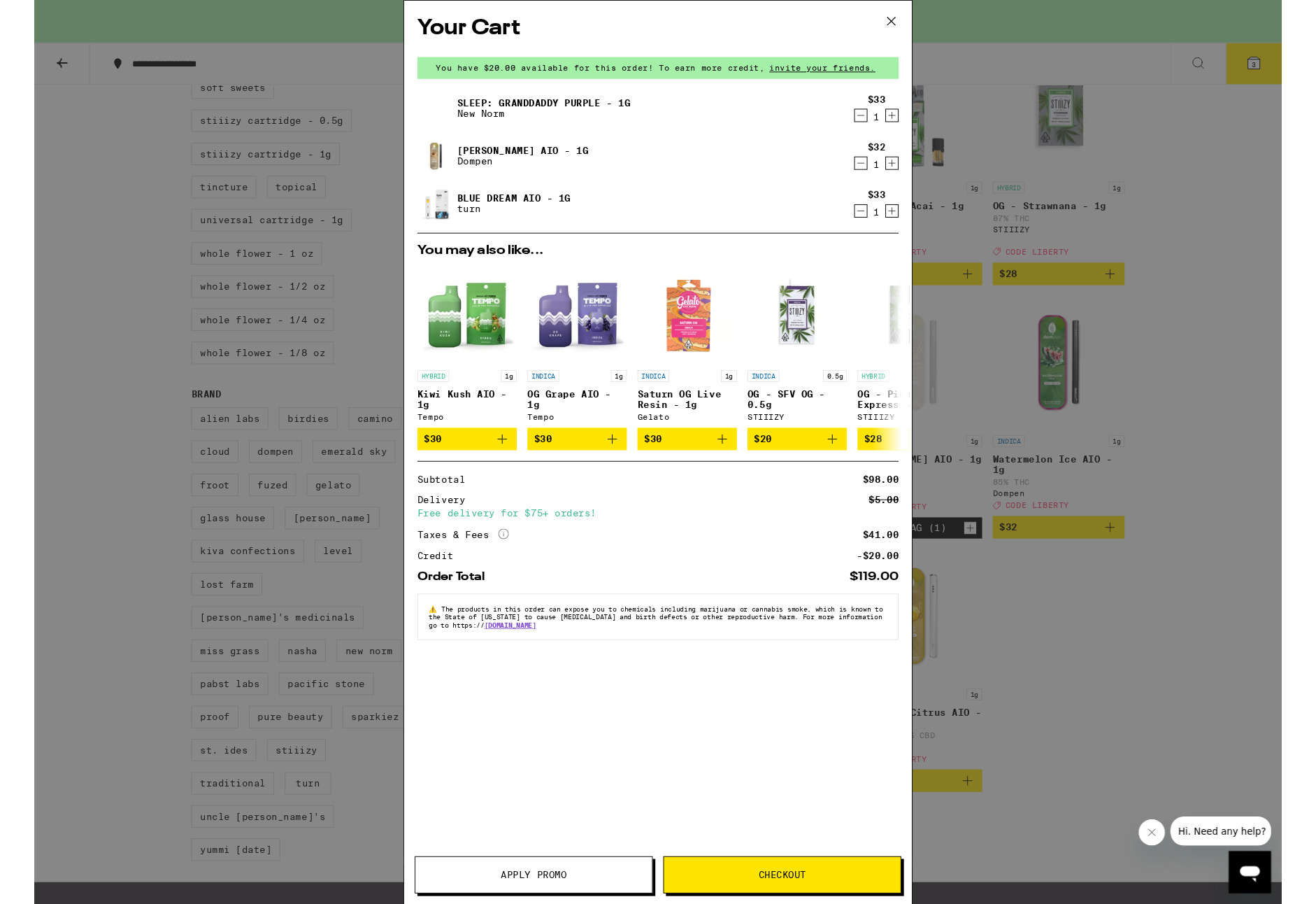
click at [870, 122] on icon "Decrement" at bounding box center [872, 122] width 13 height 17
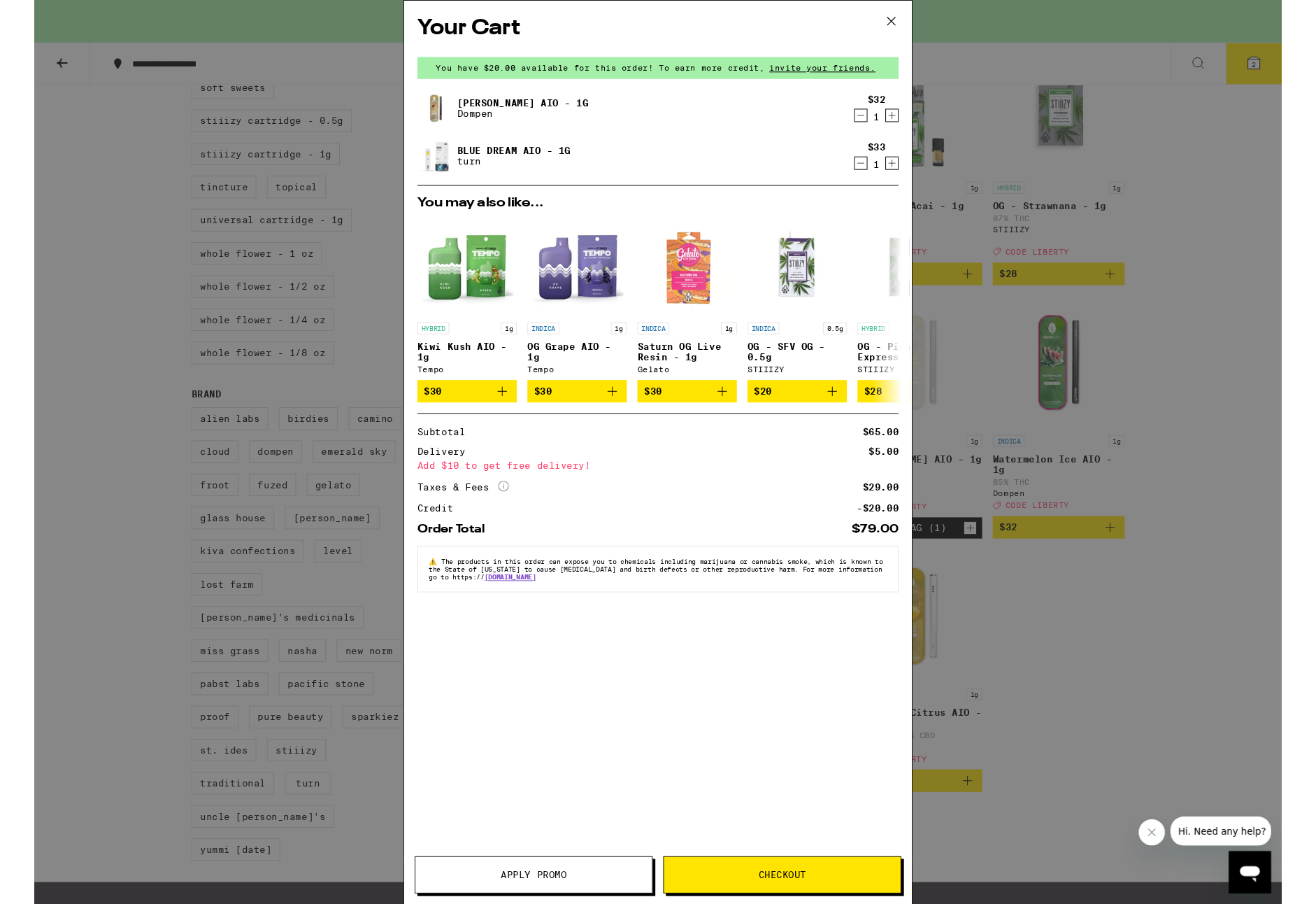
click at [1290, 329] on div "Your Cart You have $20.00 available for this order! To earn more credit, invite…" at bounding box center [658, 477] width 1316 height 954
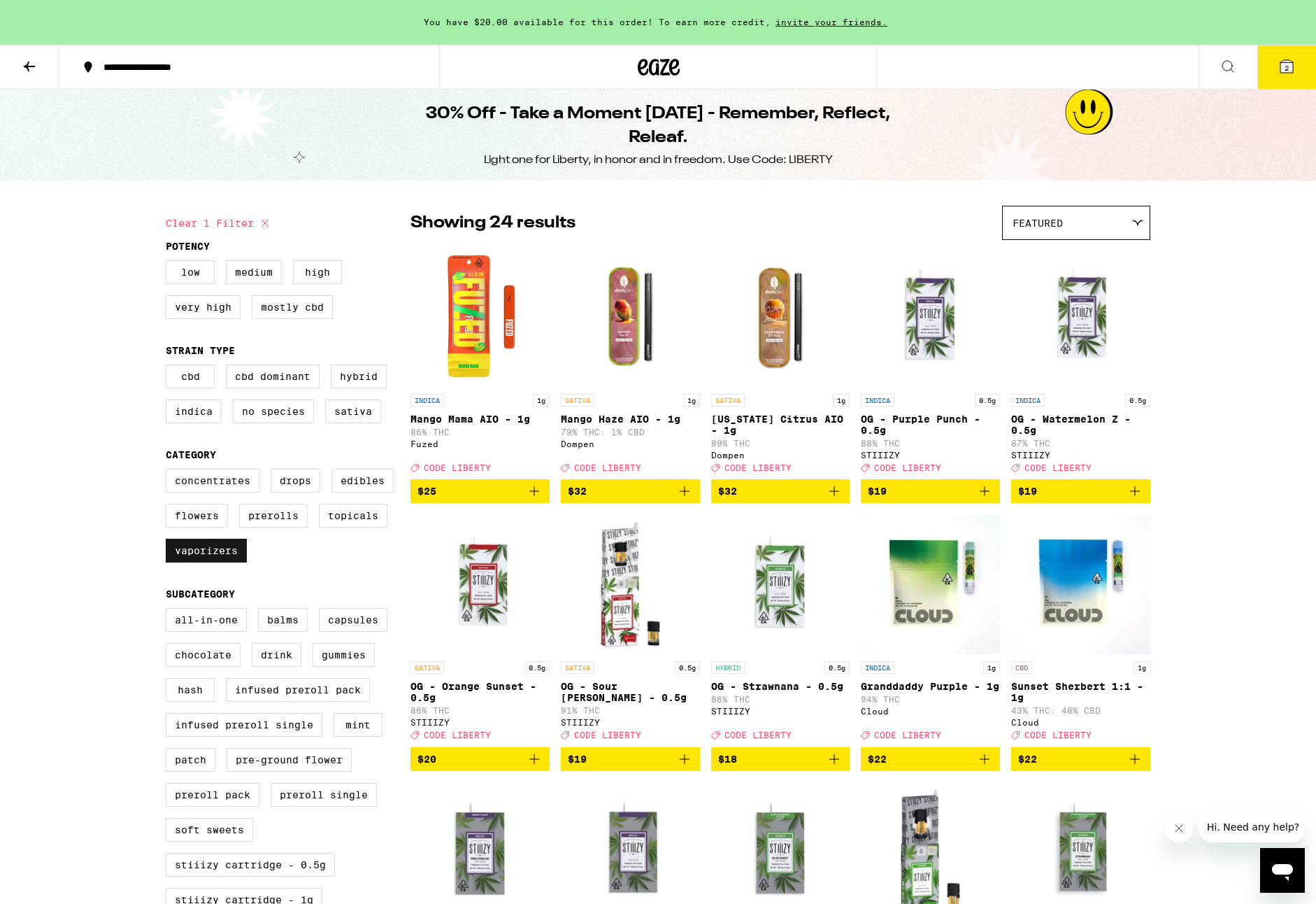
click at [247, 563] on label "Vaporizers" at bounding box center [206, 550] width 81 height 23
click at [169, 472] on input "Vaporizers" at bounding box center [168, 471] width 1 height 1
checkbox input "false"
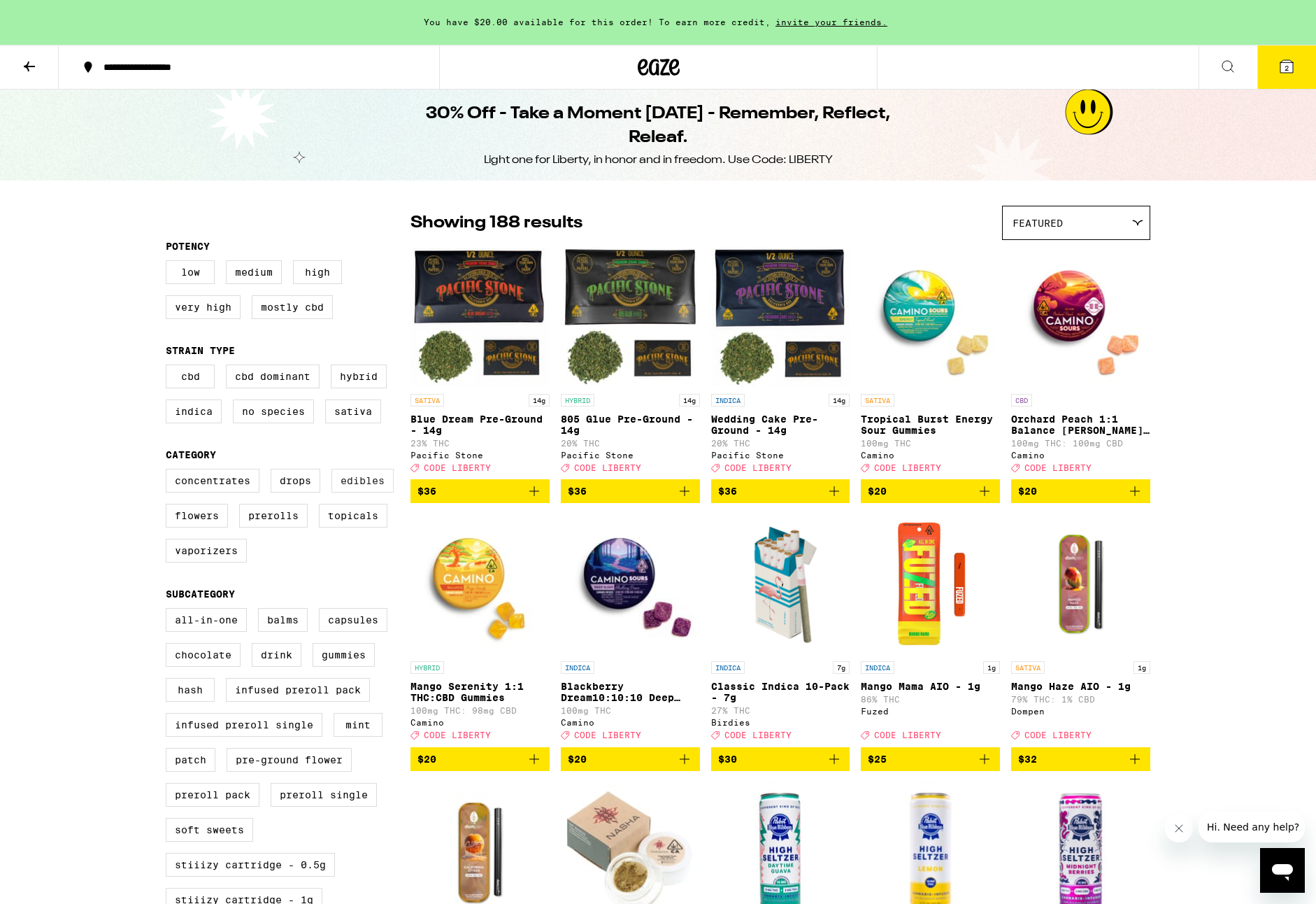
click at [331, 493] on label "Edibles" at bounding box center [363, 480] width 63 height 23
click at [169, 472] on input "Edibles" at bounding box center [168, 471] width 1 height 1
checkbox input "true"
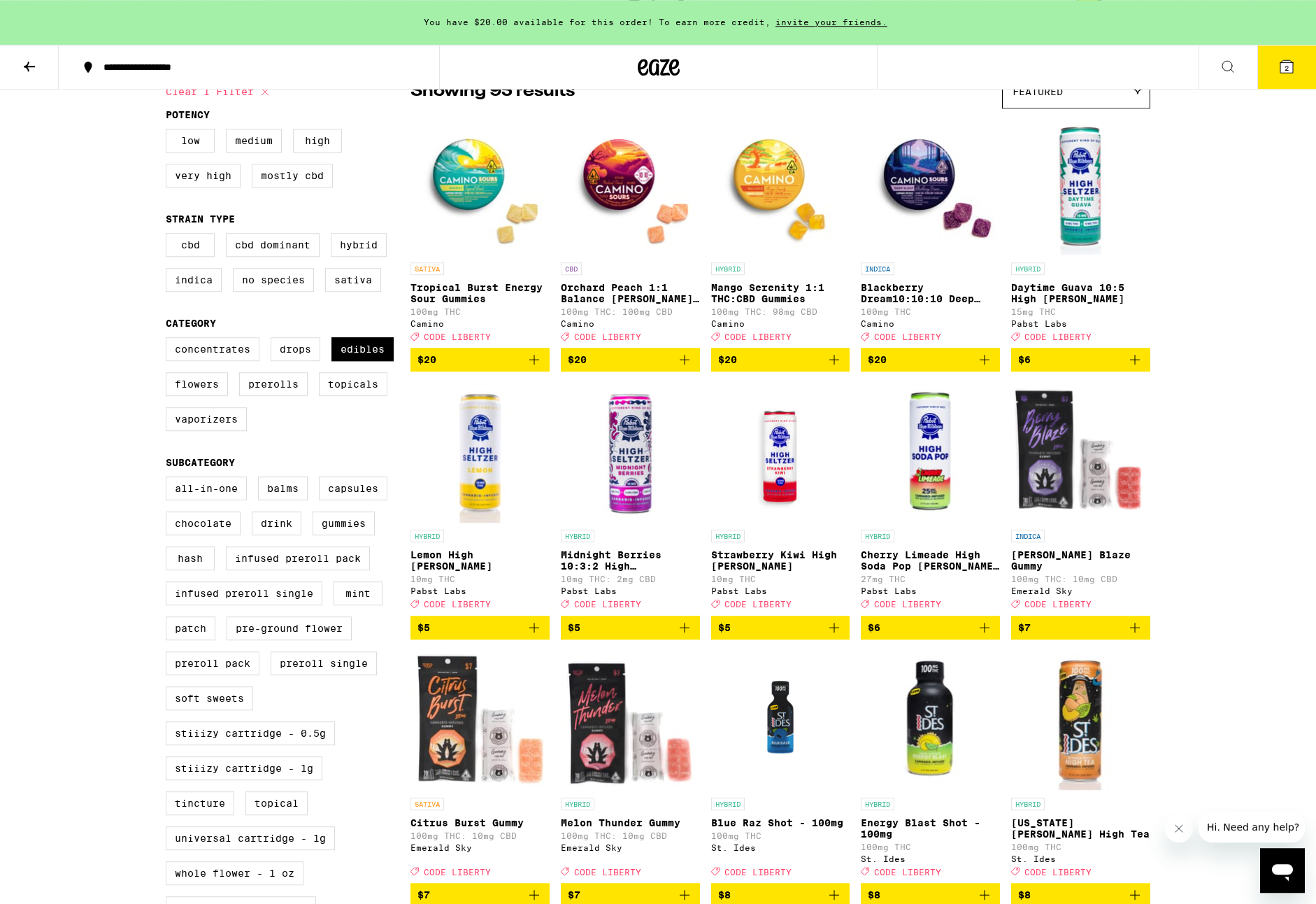
scroll to position [124, 0]
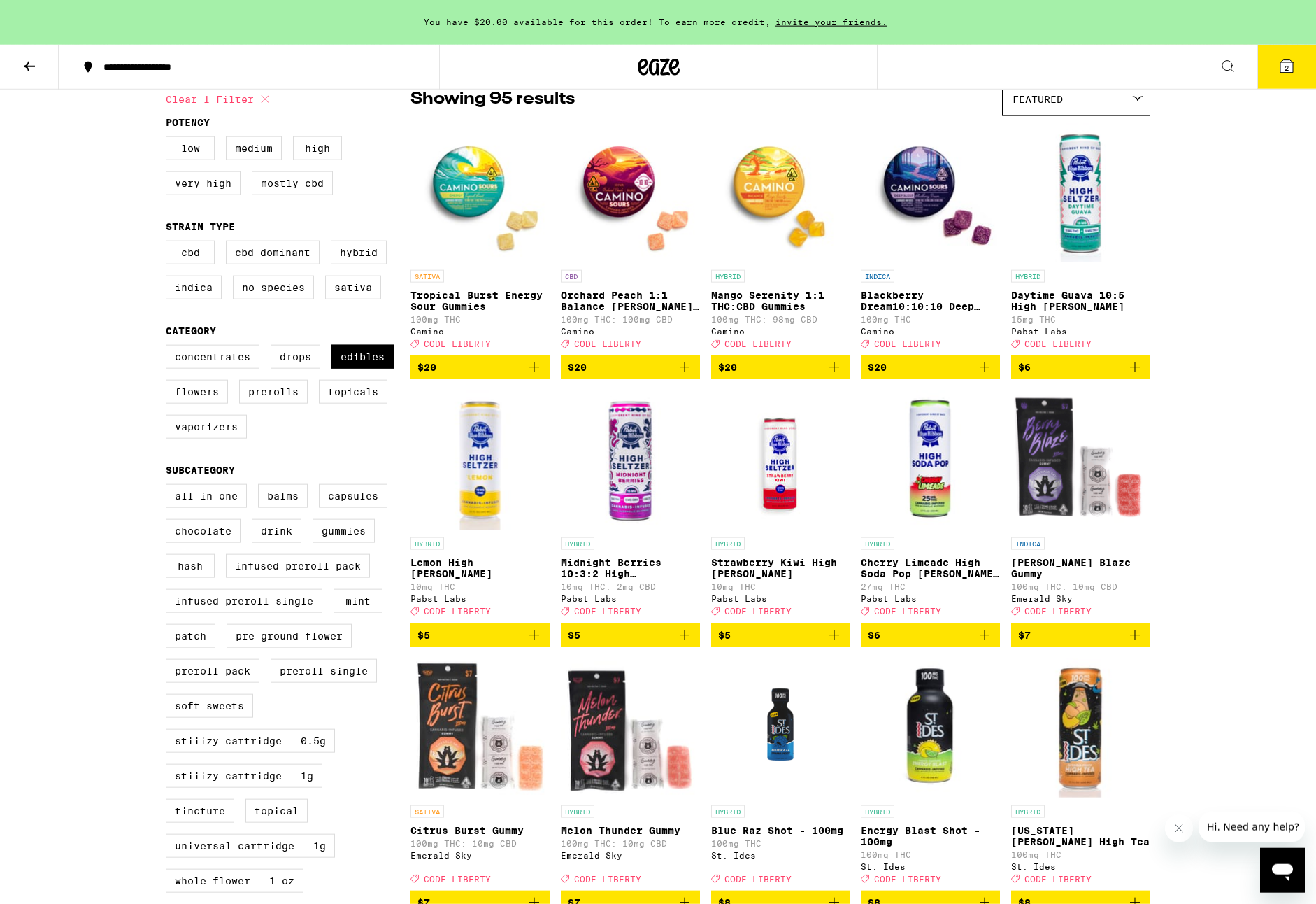
click at [1085, 97] on div "Featured" at bounding box center [1076, 99] width 147 height 33
click at [1075, 191] on span "Price: High to Low" at bounding box center [1076, 193] width 127 height 31
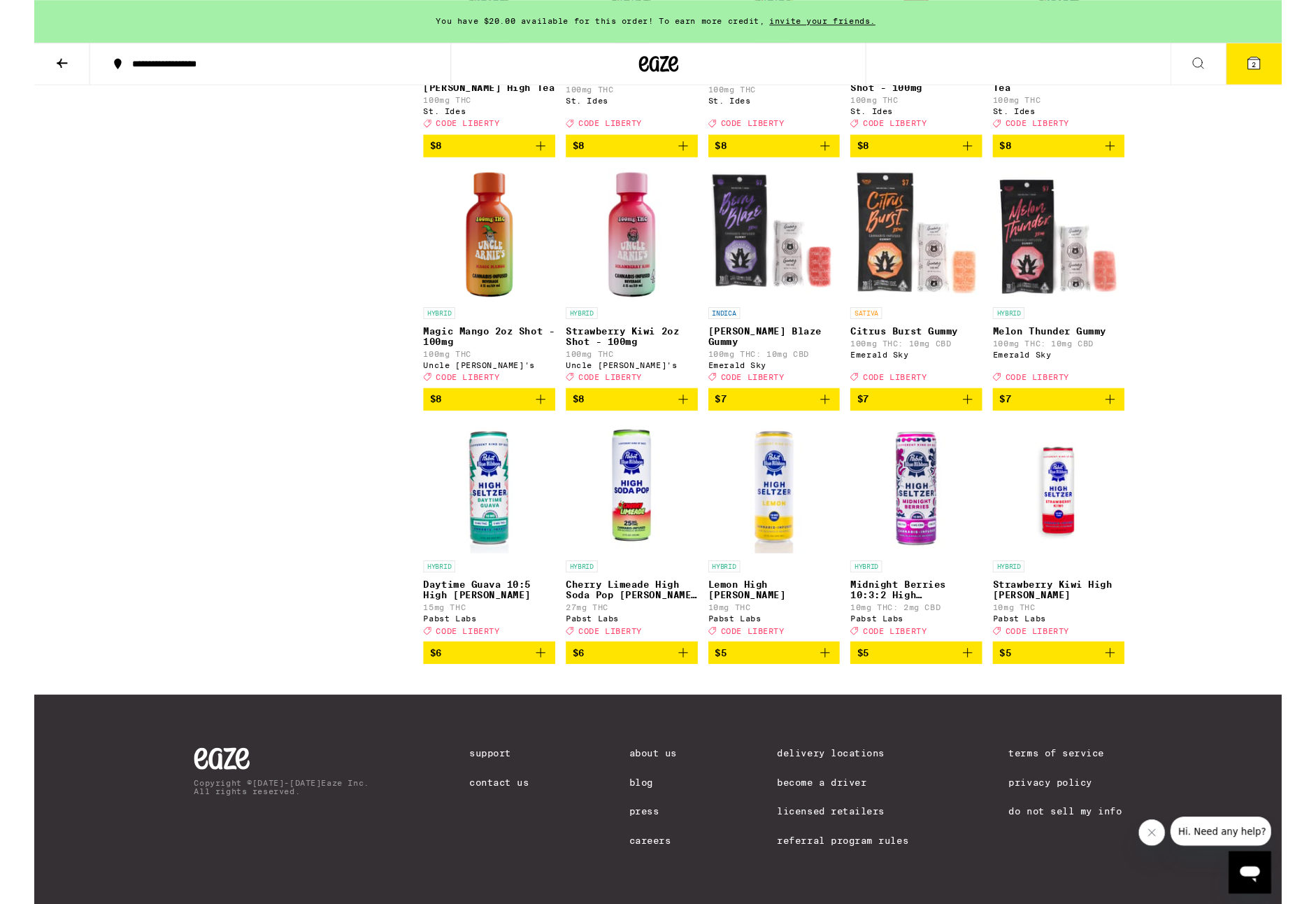
scroll to position [4917, 0]
click at [685, 697] on icon "Add to bag" at bounding box center [685, 688] width 17 height 17
click at [692, 698] on icon "Increment" at bounding box center [688, 689] width 13 height 17
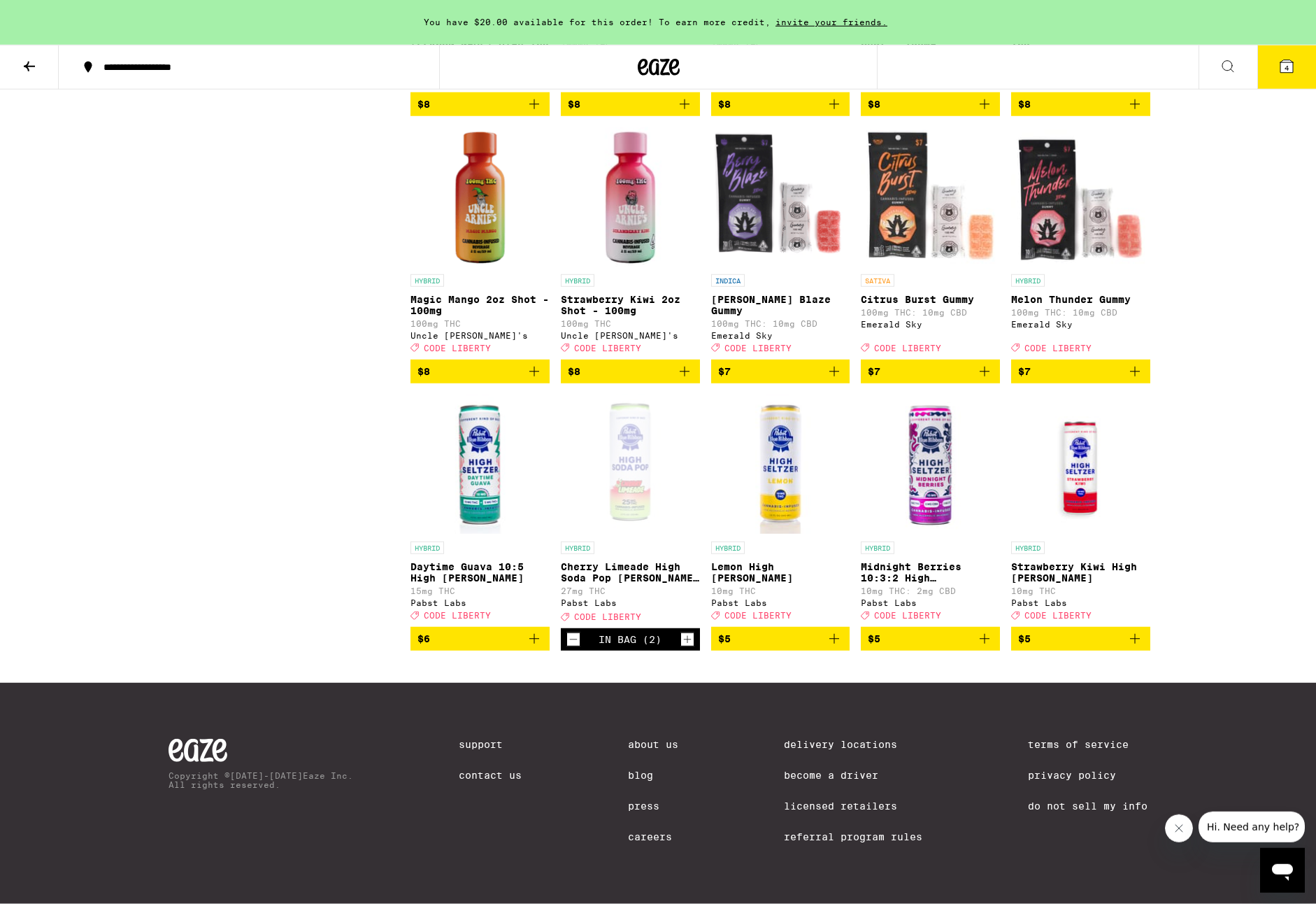
scroll to position [4738, 0]
click at [1284, 75] on button "4" at bounding box center [1287, 67] width 59 height 43
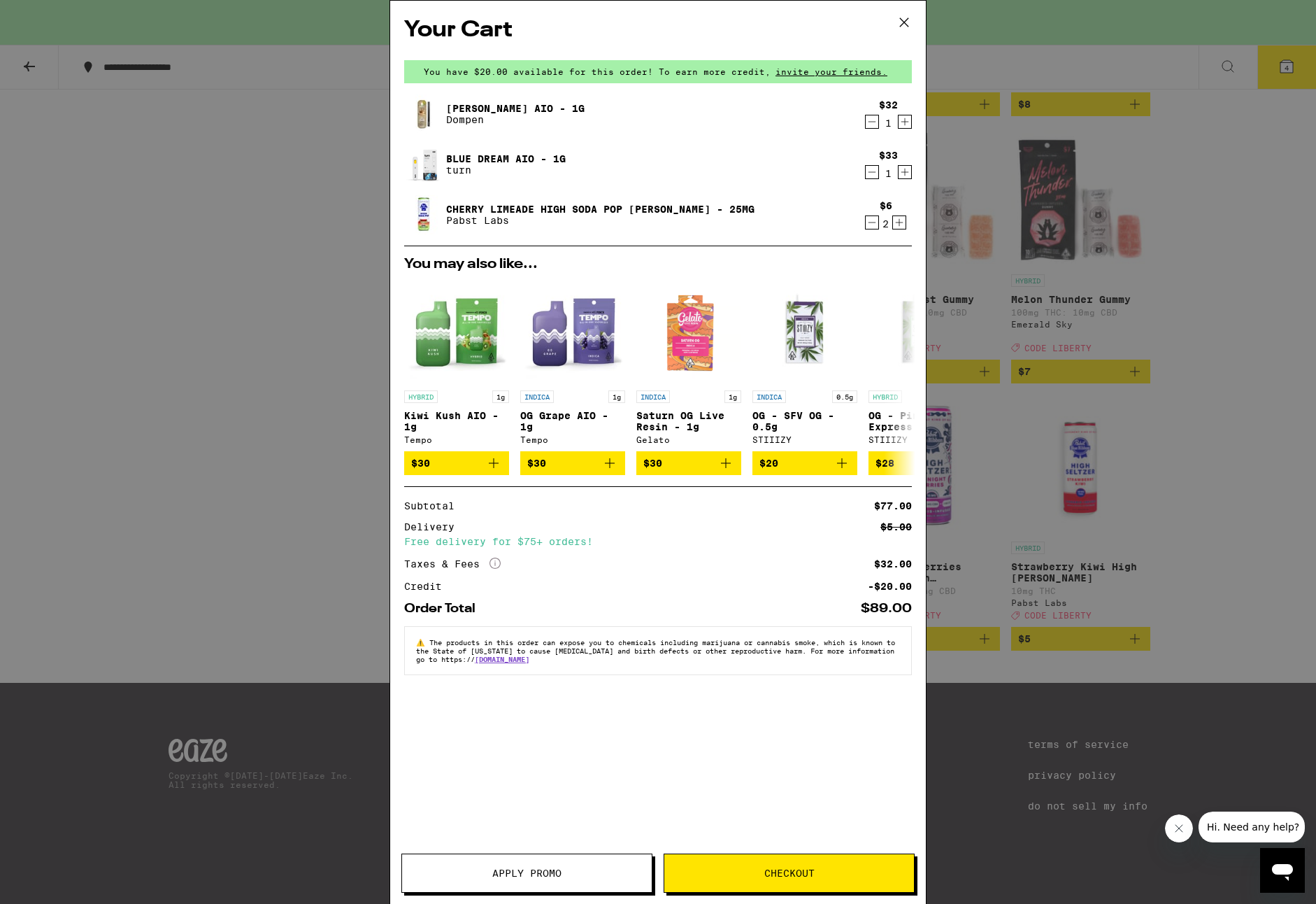
click at [542, 868] on span "Apply Promo" at bounding box center [527, 873] width 69 height 10
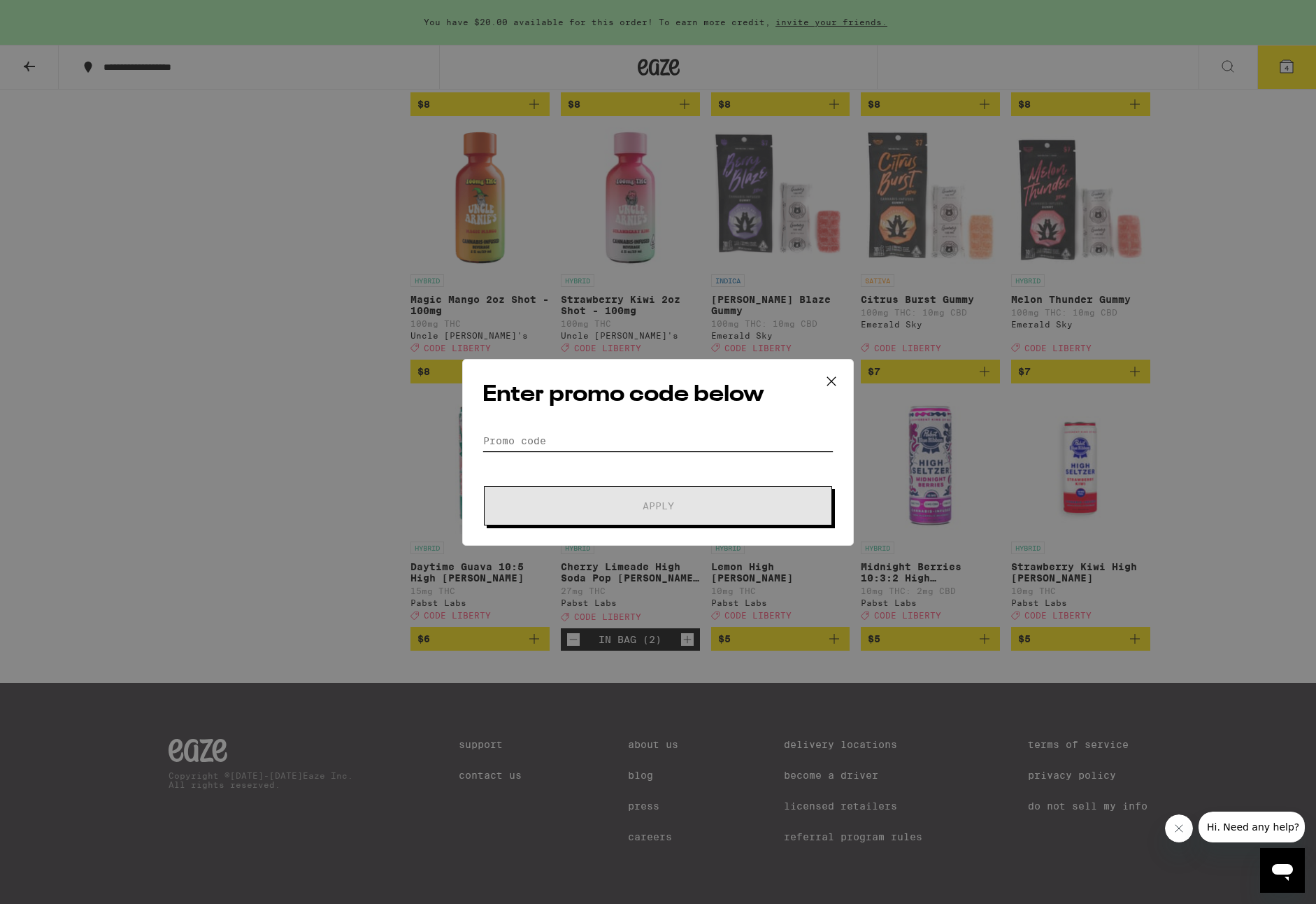
drag, startPoint x: 592, startPoint y: 431, endPoint x: 592, endPoint y: 439, distance: 8.0
click at [592, 431] on input "Promo Code" at bounding box center [658, 441] width 351 height 21
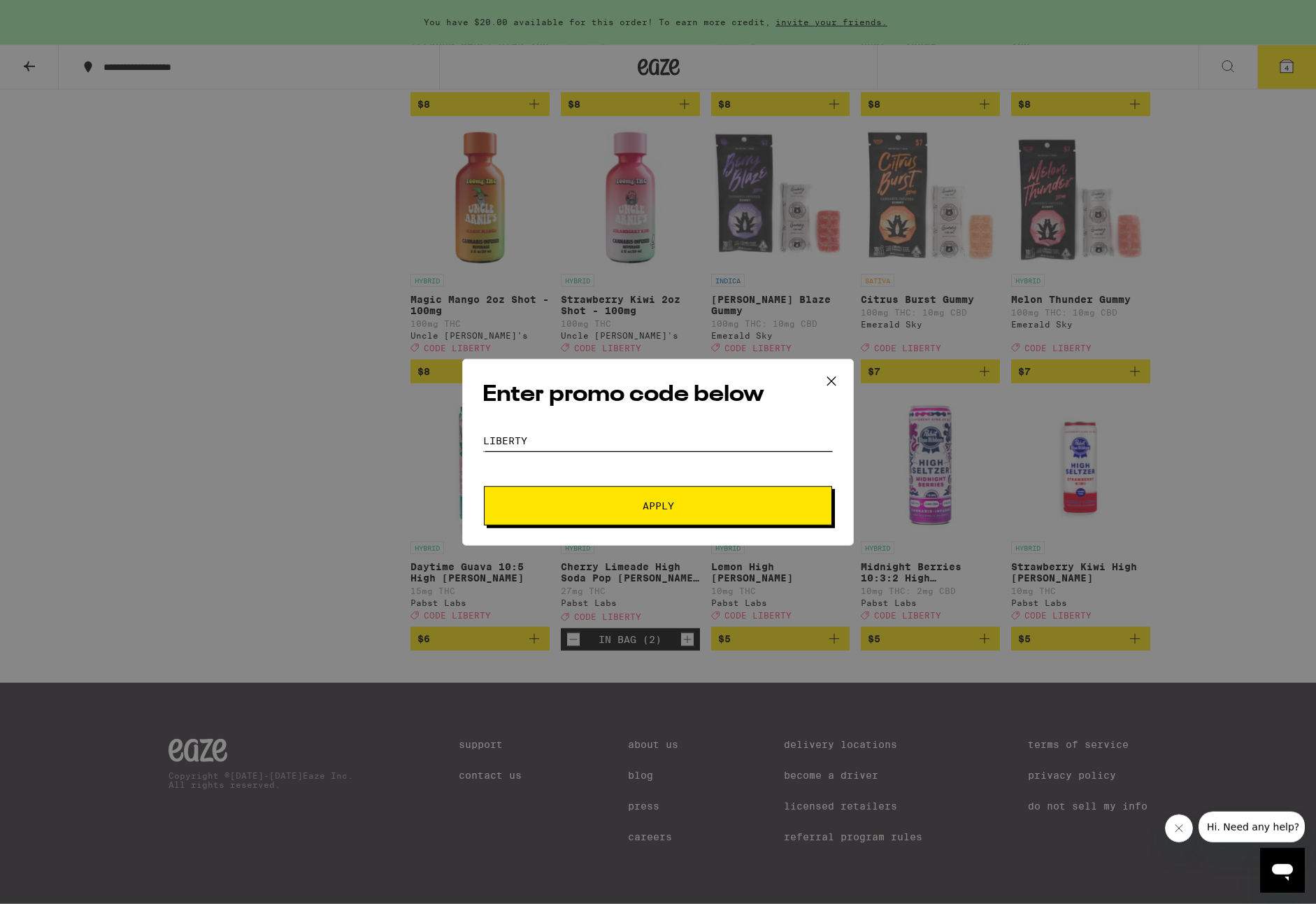
type input "liberty"
click at [658, 507] on button "Apply" at bounding box center [658, 506] width 348 height 39
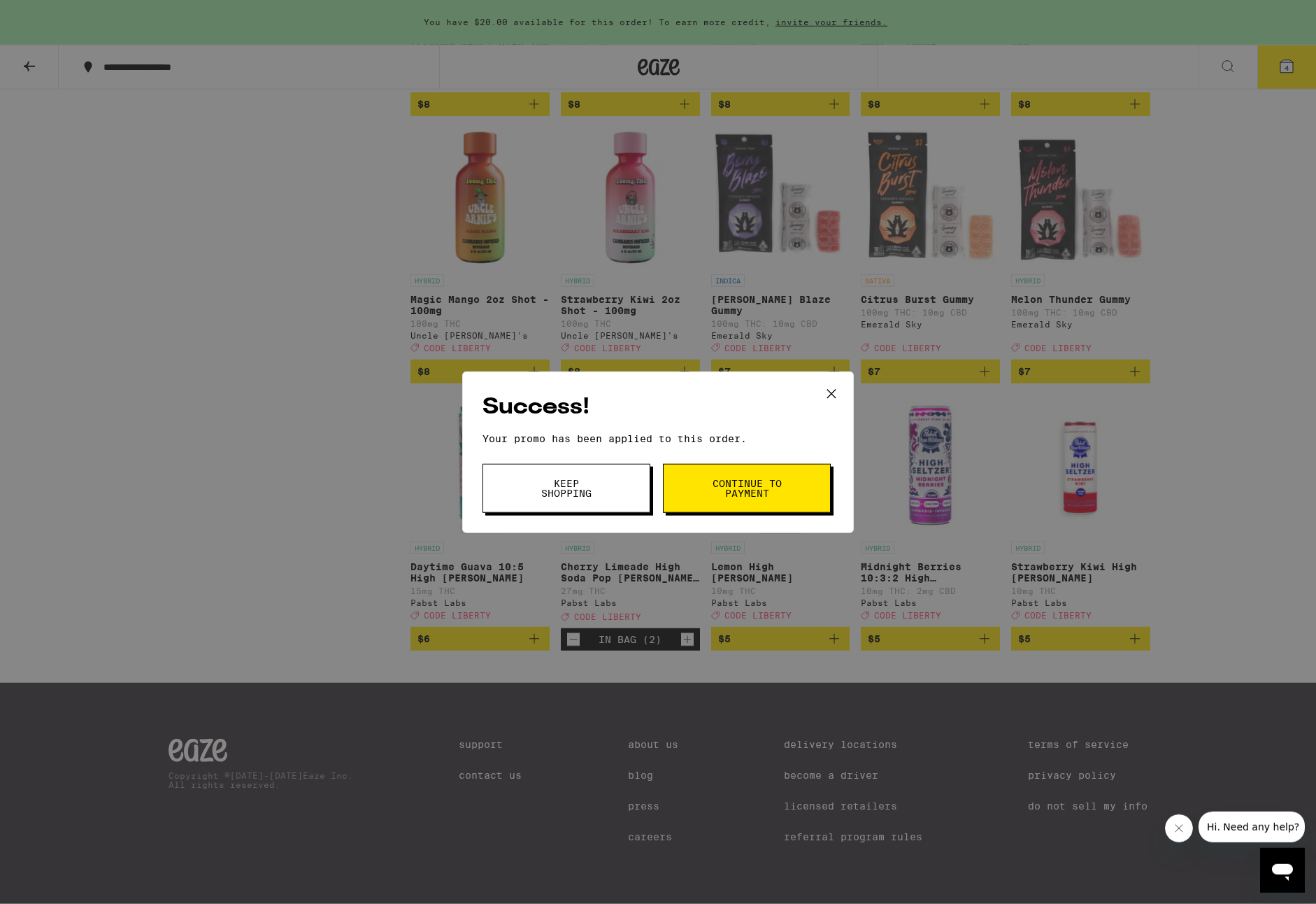
click at [711, 488] on span "Continue to payment" at bounding box center [747, 489] width 71 height 20
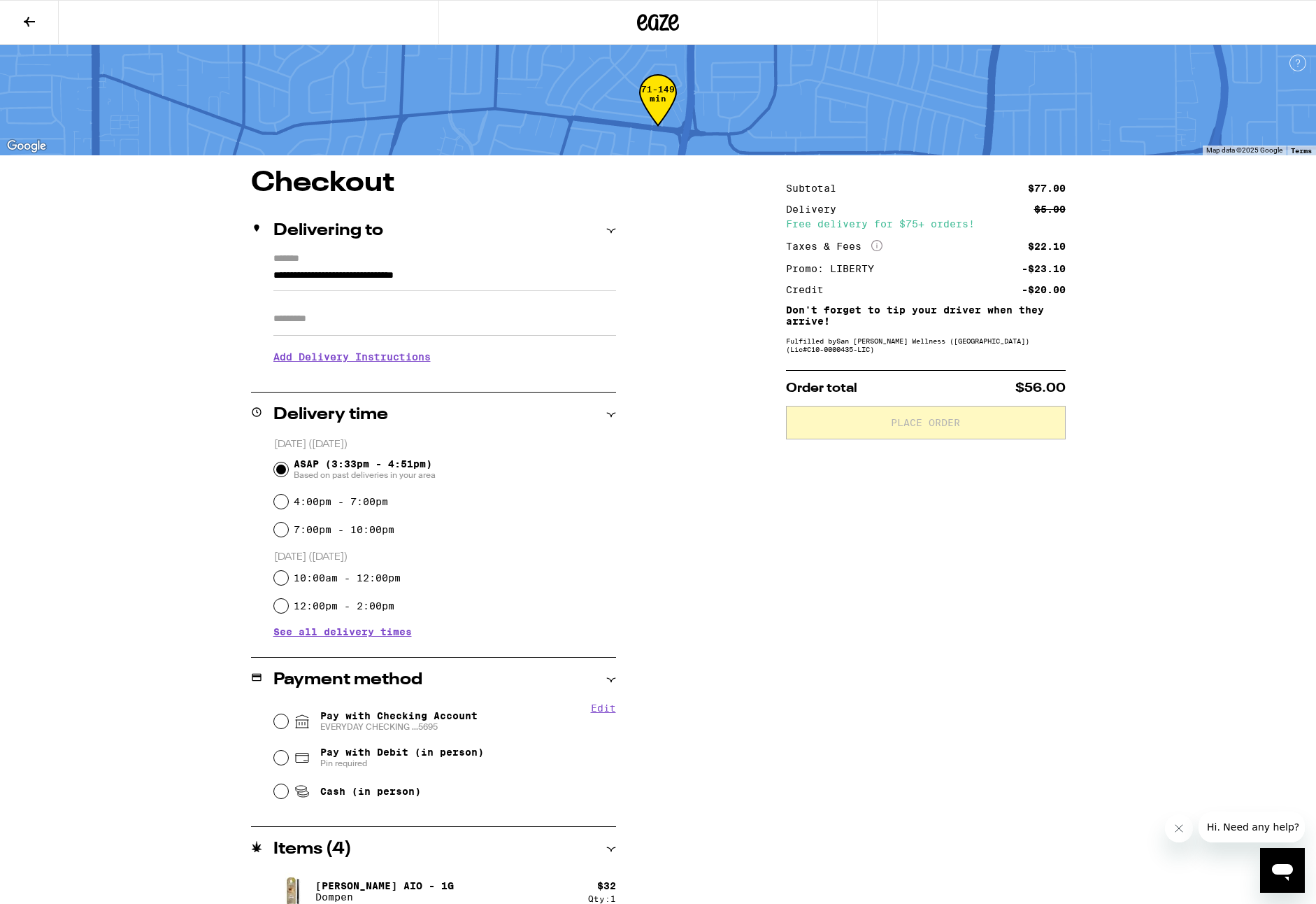
click at [280, 537] on input "7:00pm - 10:00pm" at bounding box center [282, 530] width 14 height 14
radio input "true"
click at [715, 482] on div "**********" at bounding box center [658, 597] width 1007 height 857
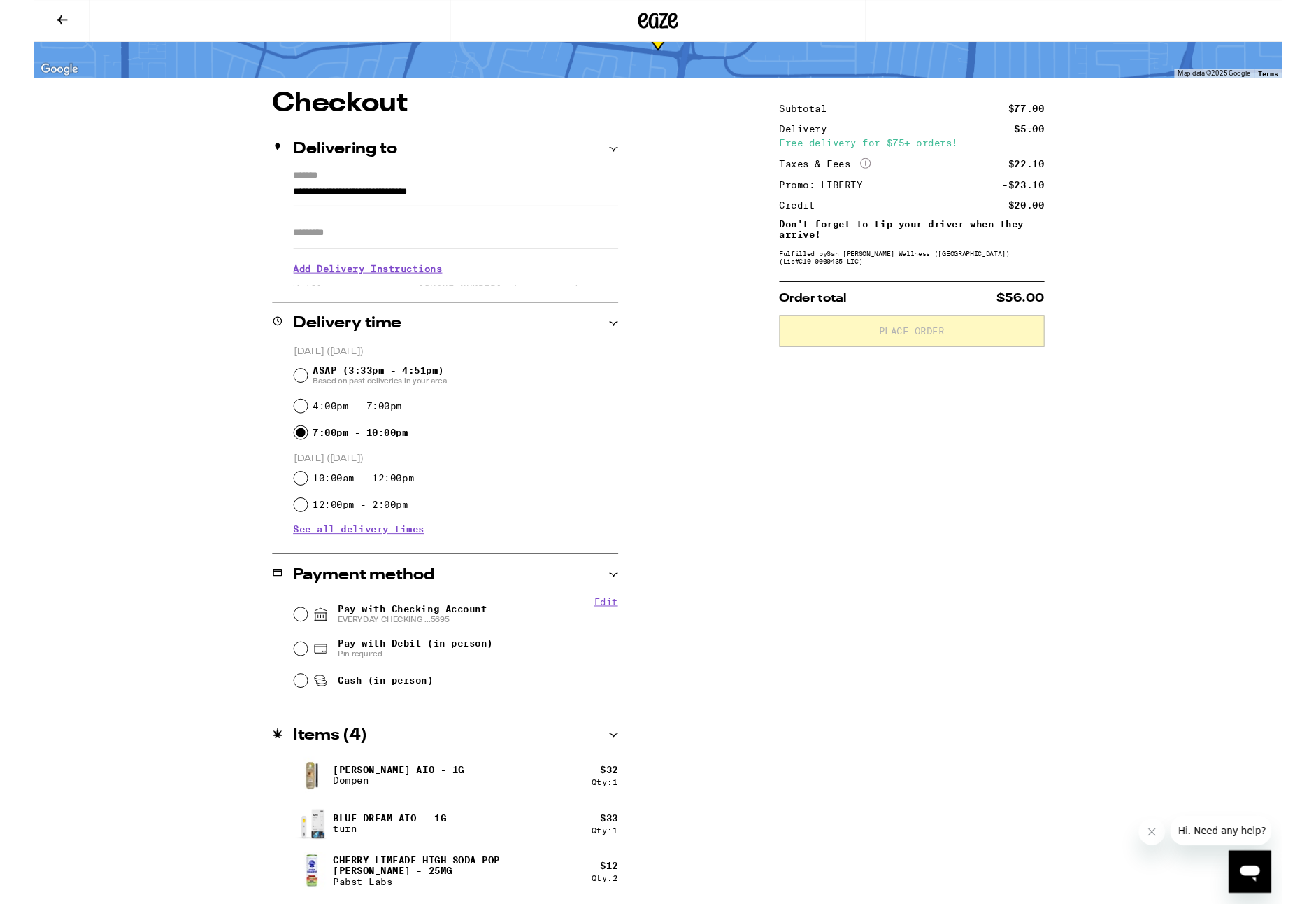
scroll to position [73, 0]
click at [277, 689] on input "Pay with Debit (in person) Pin required" at bounding box center [282, 685] width 14 height 14
radio input "true"
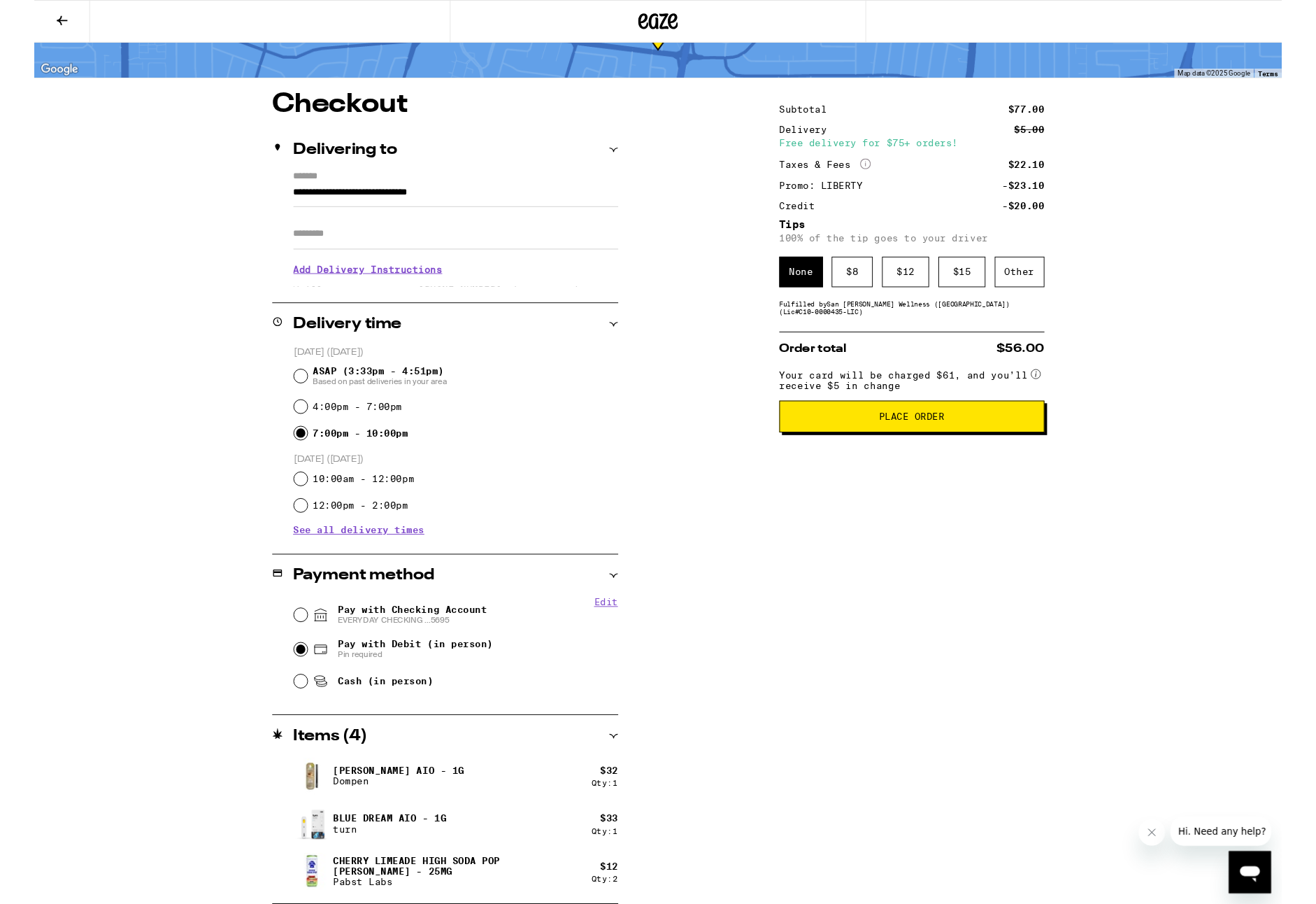
click at [291, 564] on span "See all delivery times" at bounding box center [343, 559] width 139 height 10
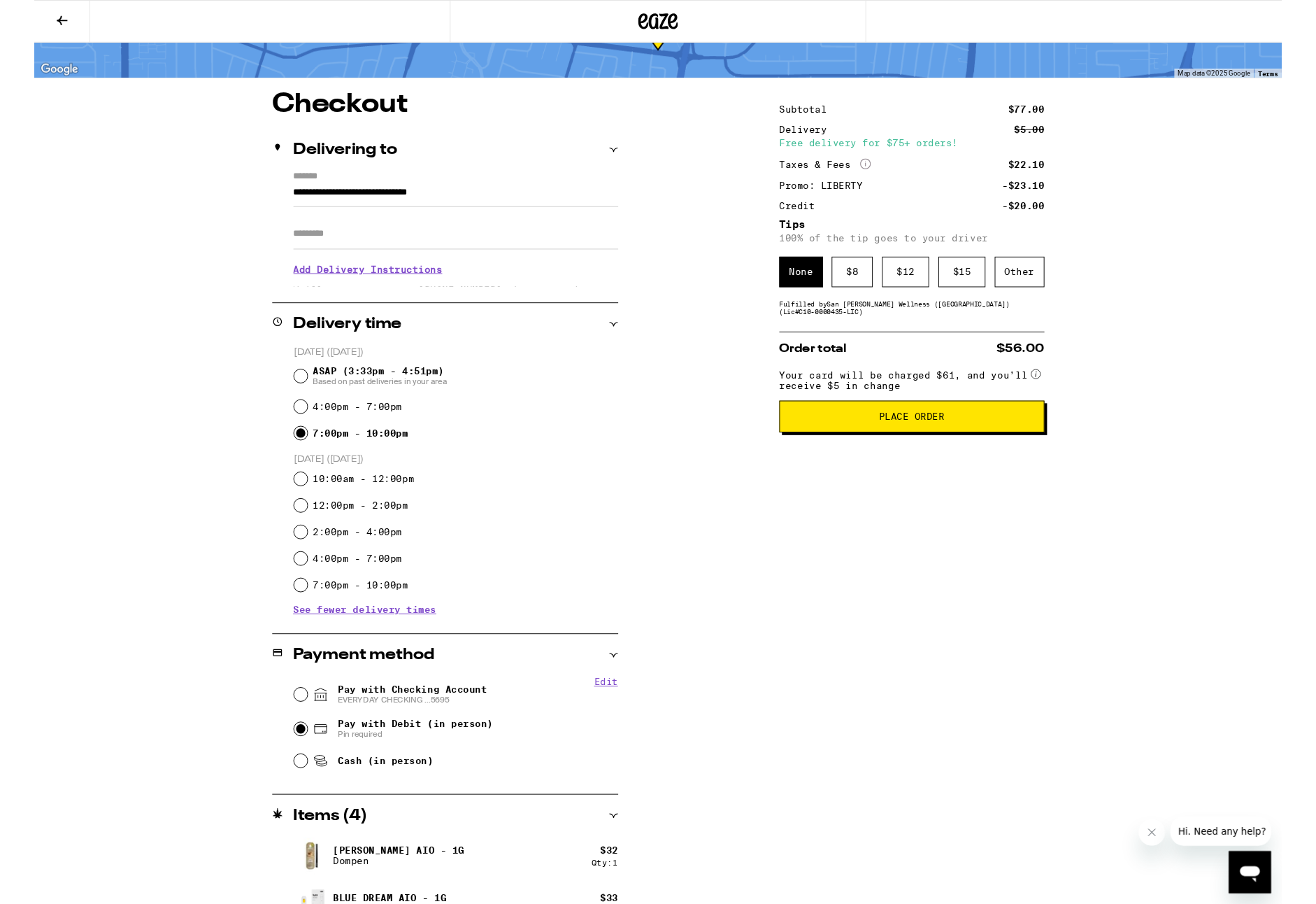
click at [873, 445] on span "Place Order" at bounding box center [926, 440] width 256 height 10
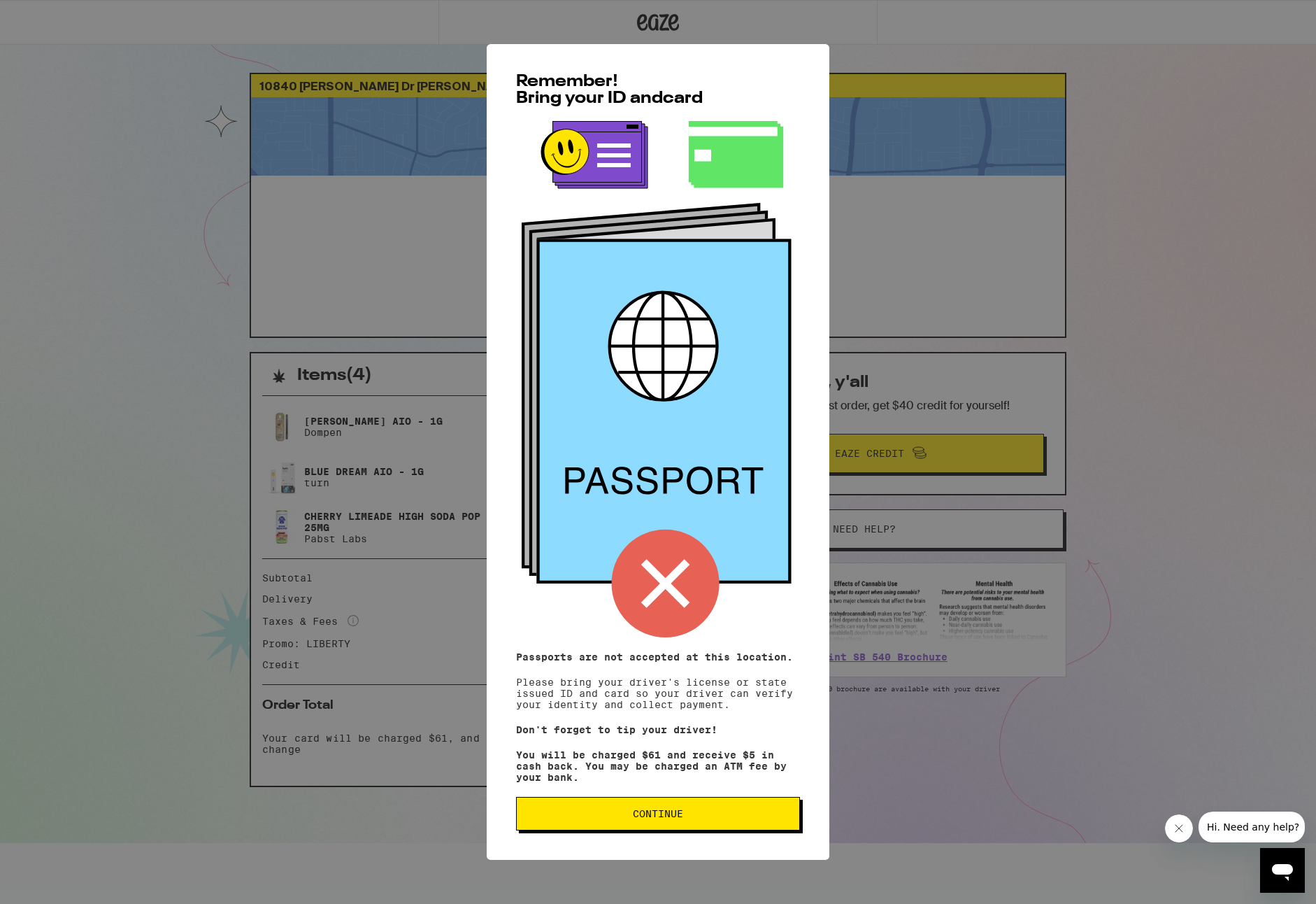
click at [690, 819] on span "Continue" at bounding box center [658, 814] width 260 height 10
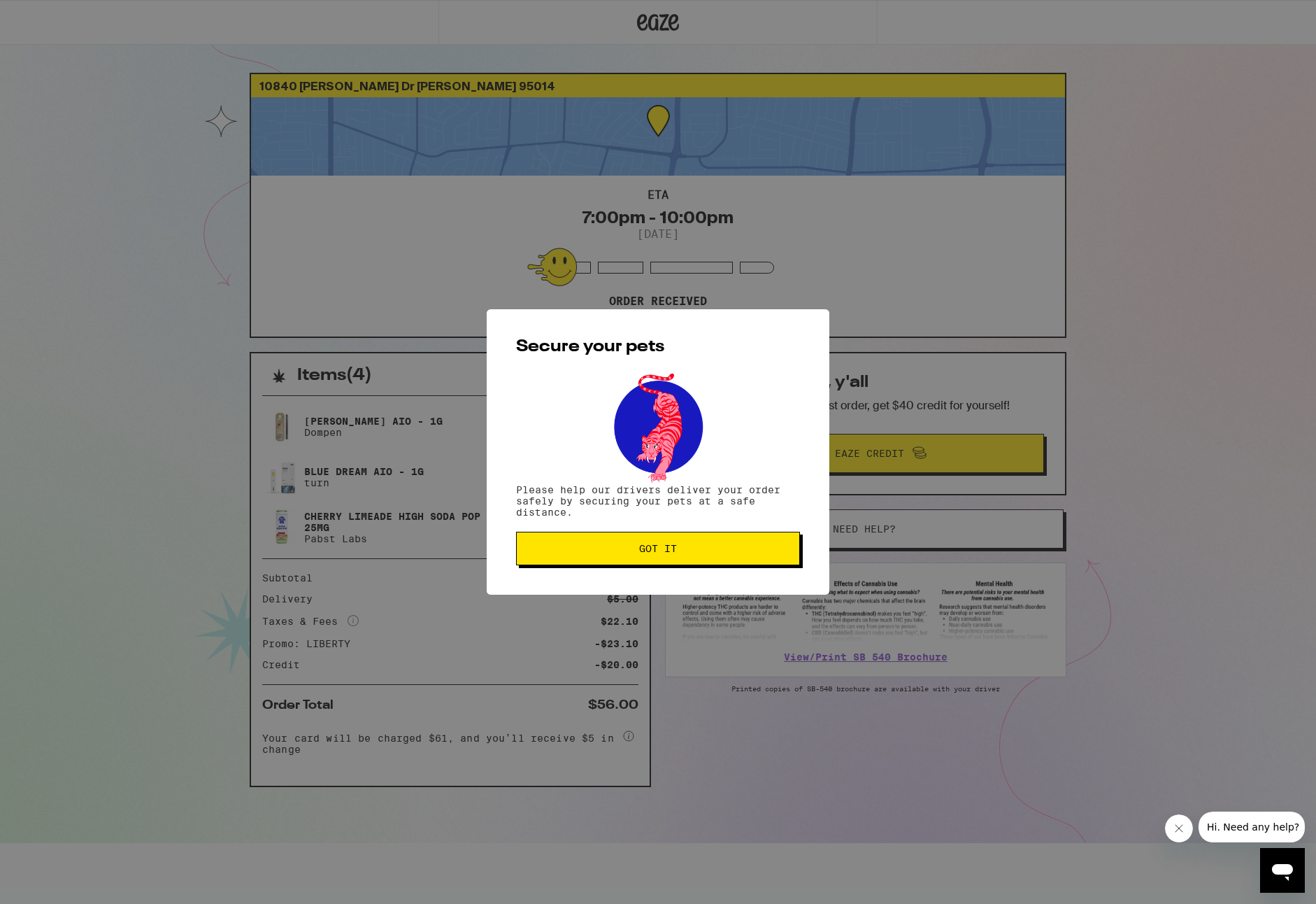
click at [655, 553] on span "Got it" at bounding box center [658, 548] width 38 height 10
